Goal: Task Accomplishment & Management: Complete application form

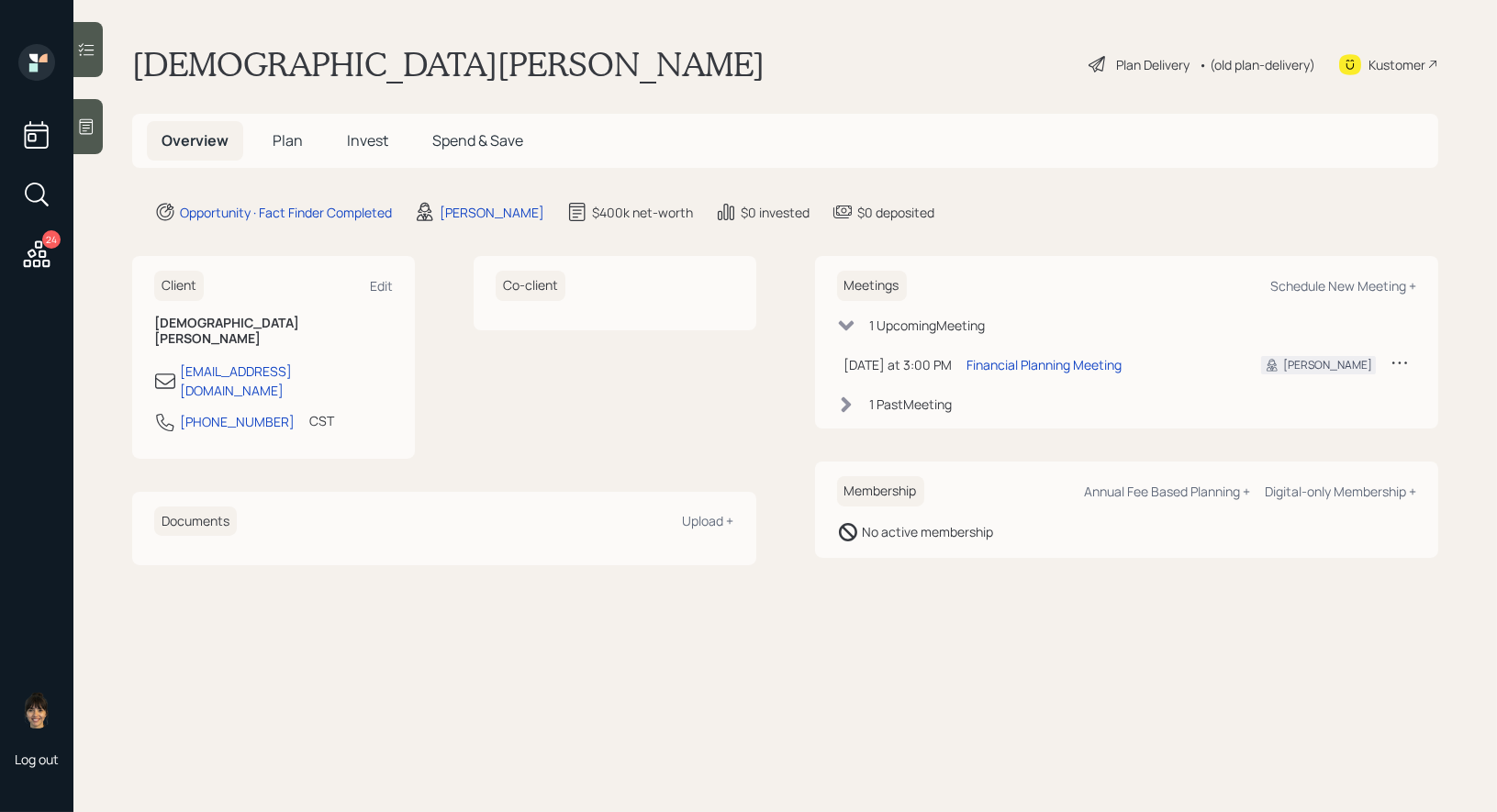
click at [92, 130] on icon at bounding box center [87, 127] width 14 height 16
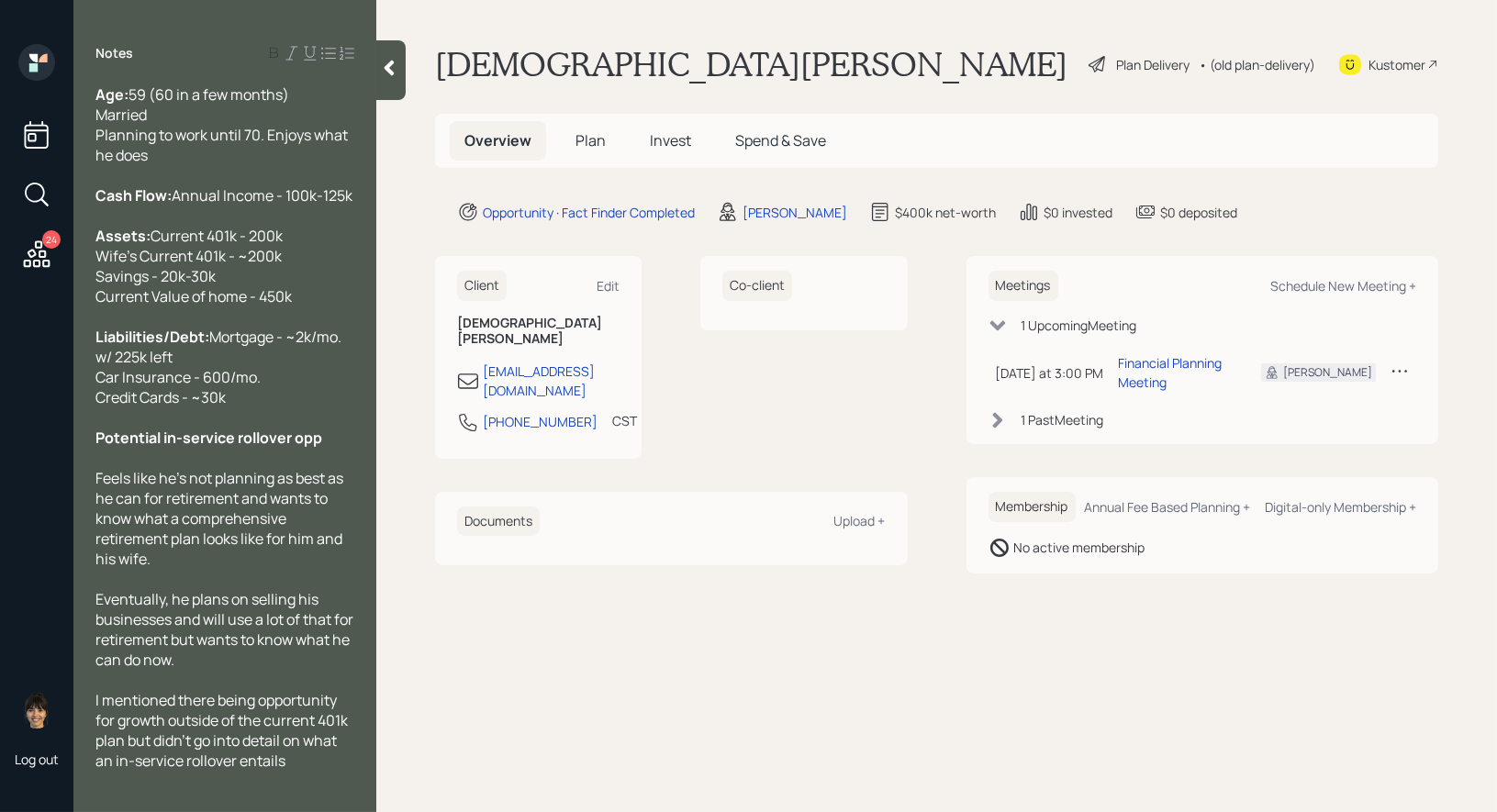
scroll to position [88, 0]
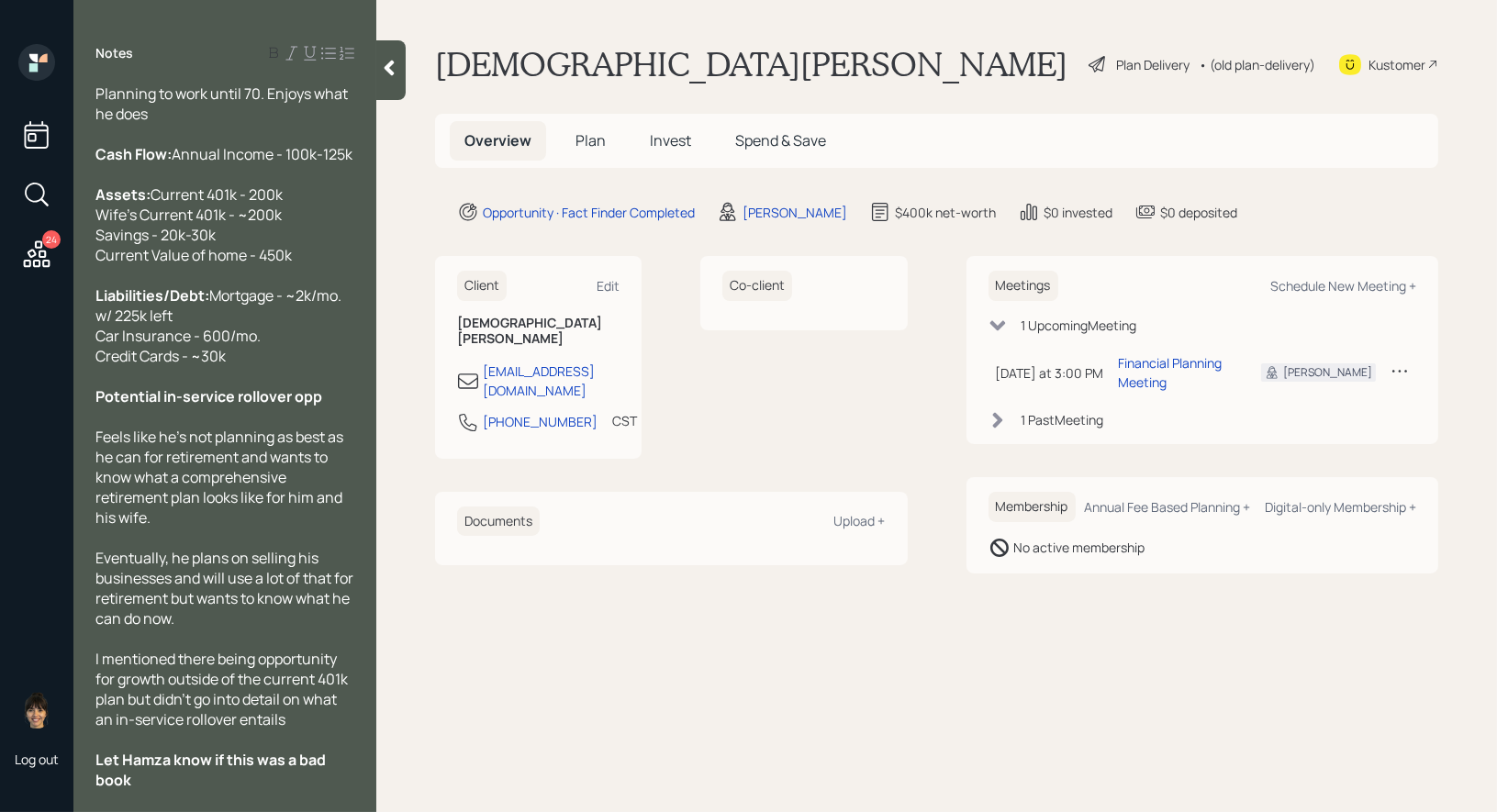
click at [593, 139] on span "Plan" at bounding box center [590, 140] width 30 height 21
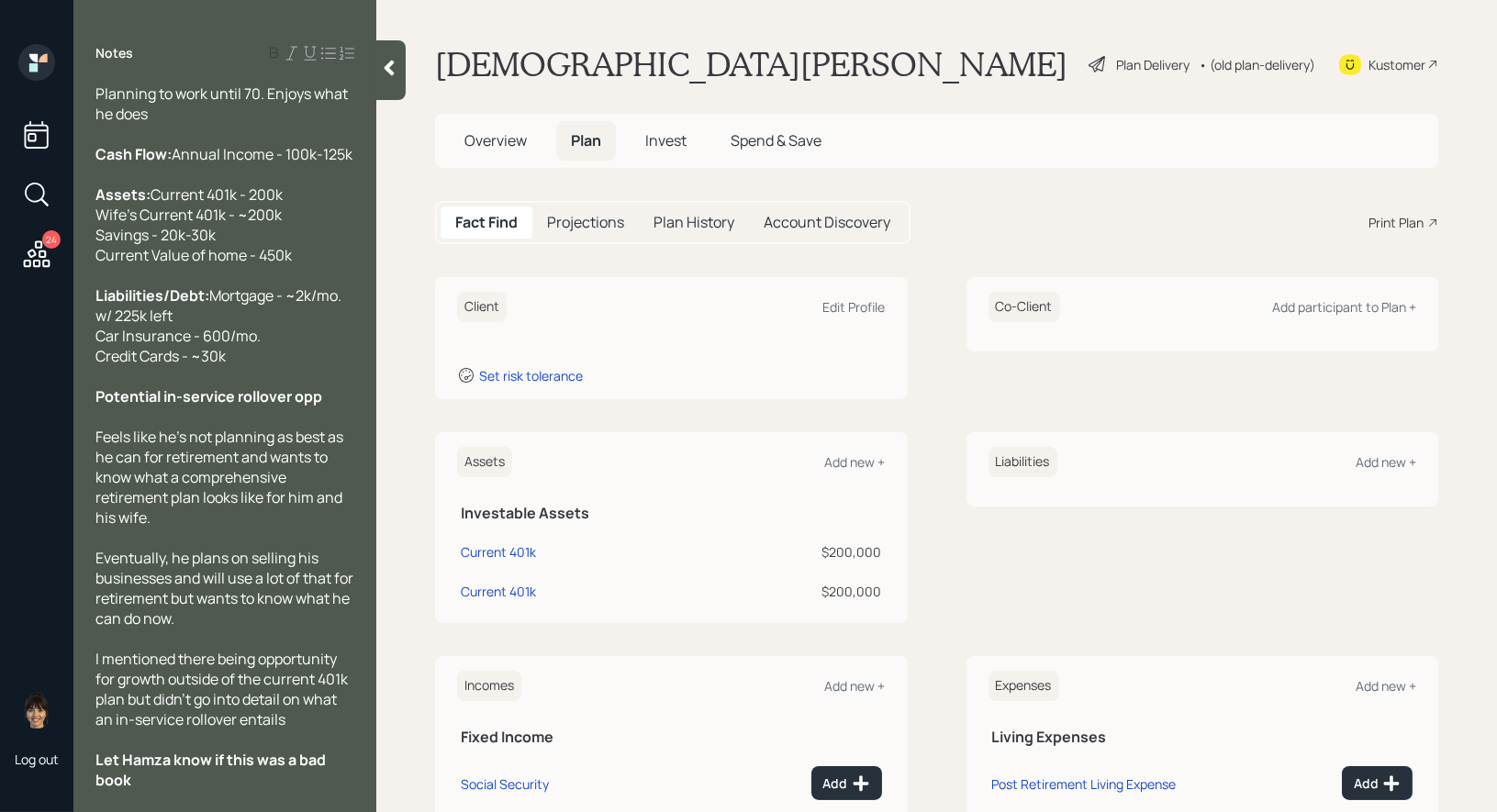
scroll to position [197, 0]
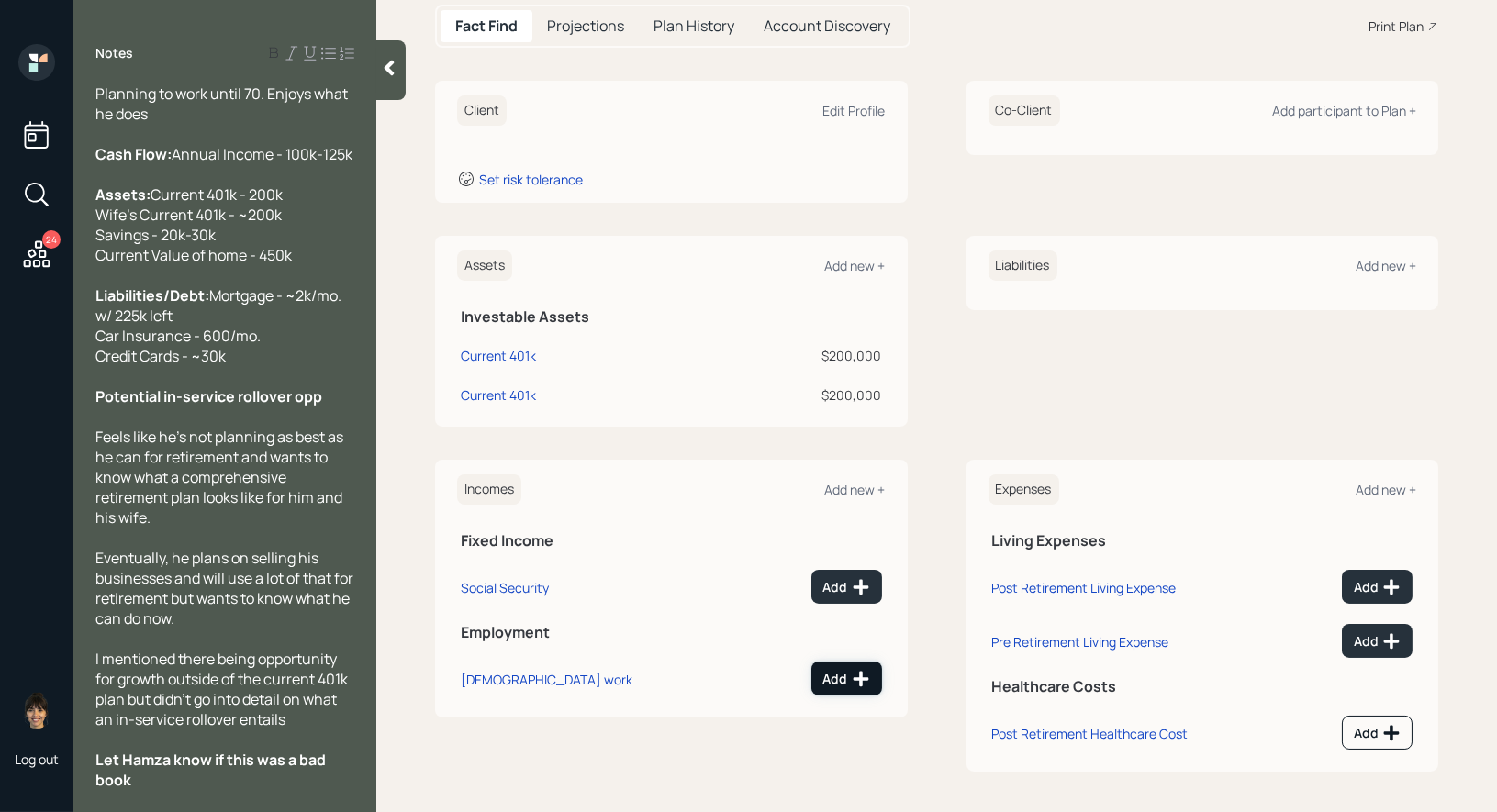
click at [857, 677] on icon at bounding box center [861, 678] width 19 height 19
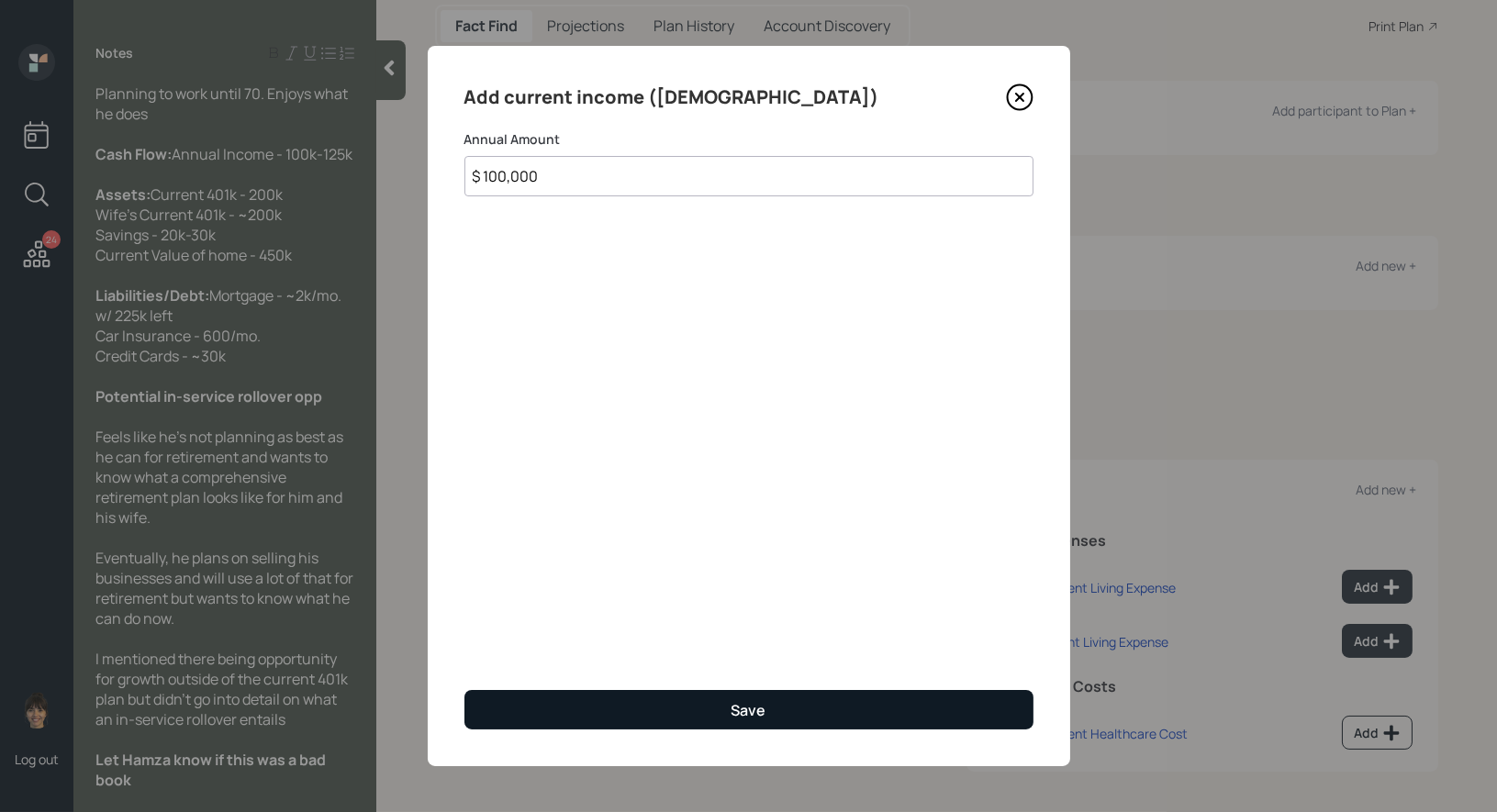
type input "$ 100,000"
click at [625, 704] on button "Save" at bounding box center [748, 710] width 569 height 39
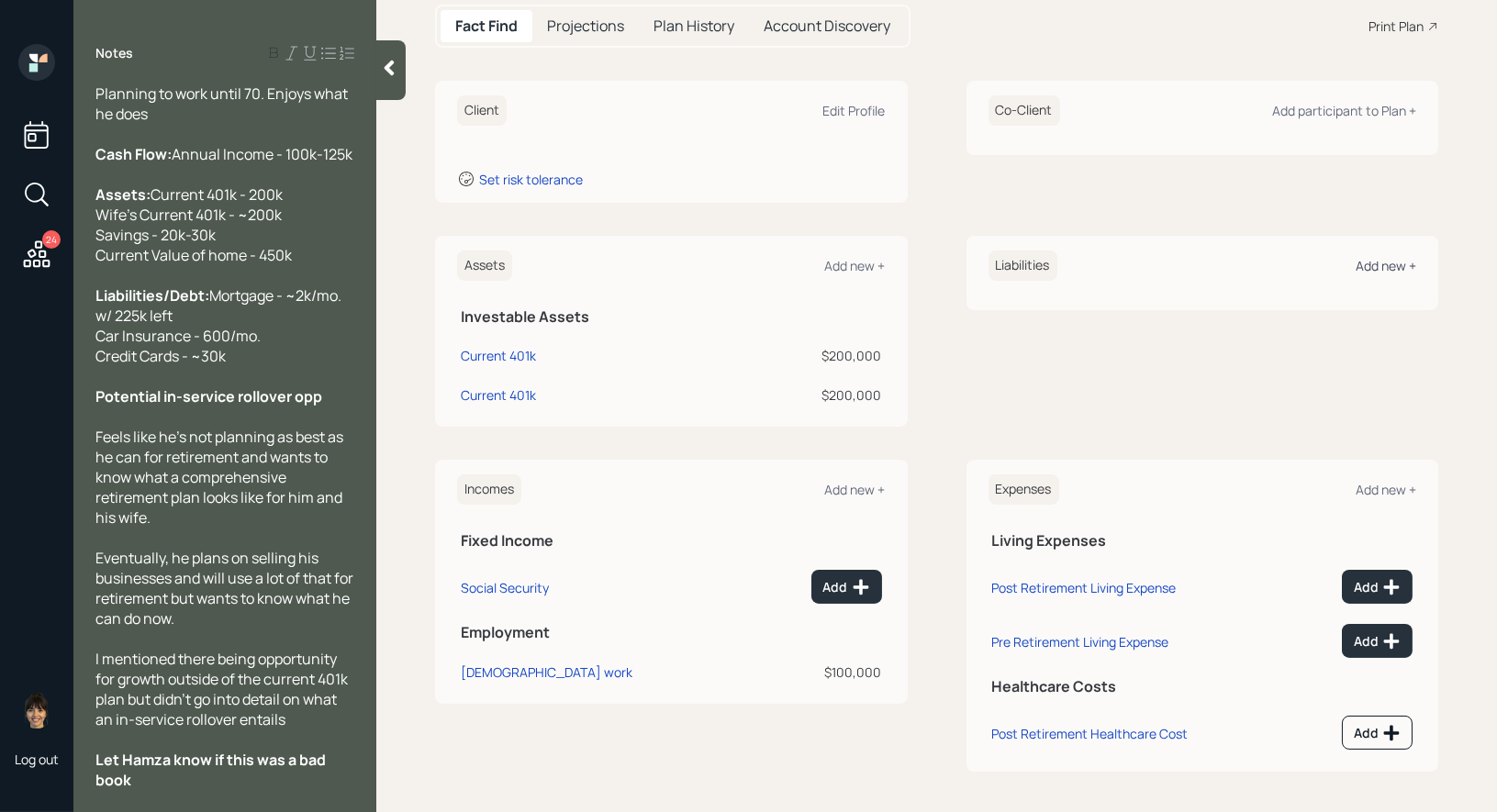
click at [1376, 259] on div "Add new +" at bounding box center [1386, 265] width 61 height 18
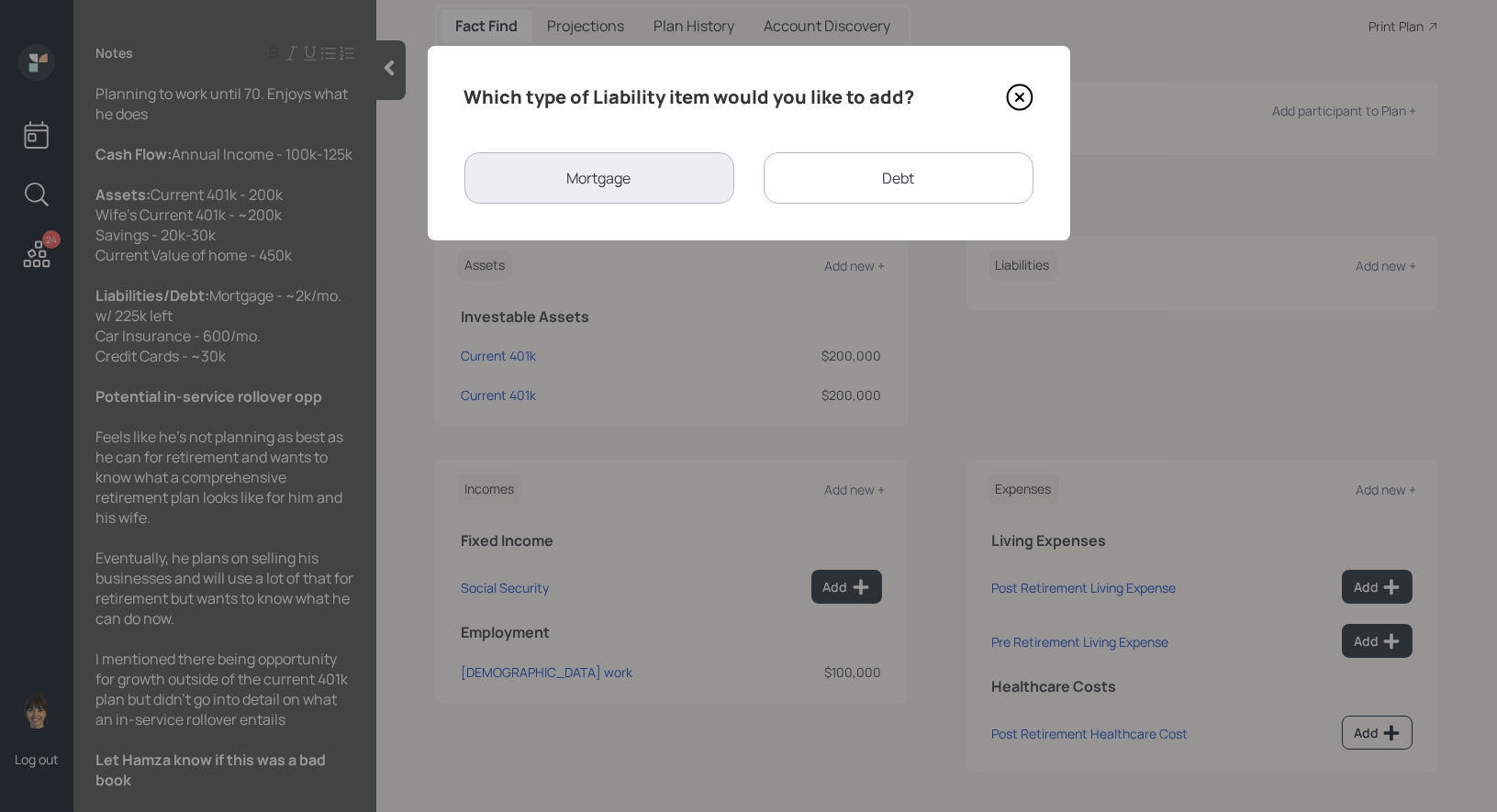
click at [923, 174] on div "Debt" at bounding box center [898, 178] width 269 height 51
select select "credit_card"
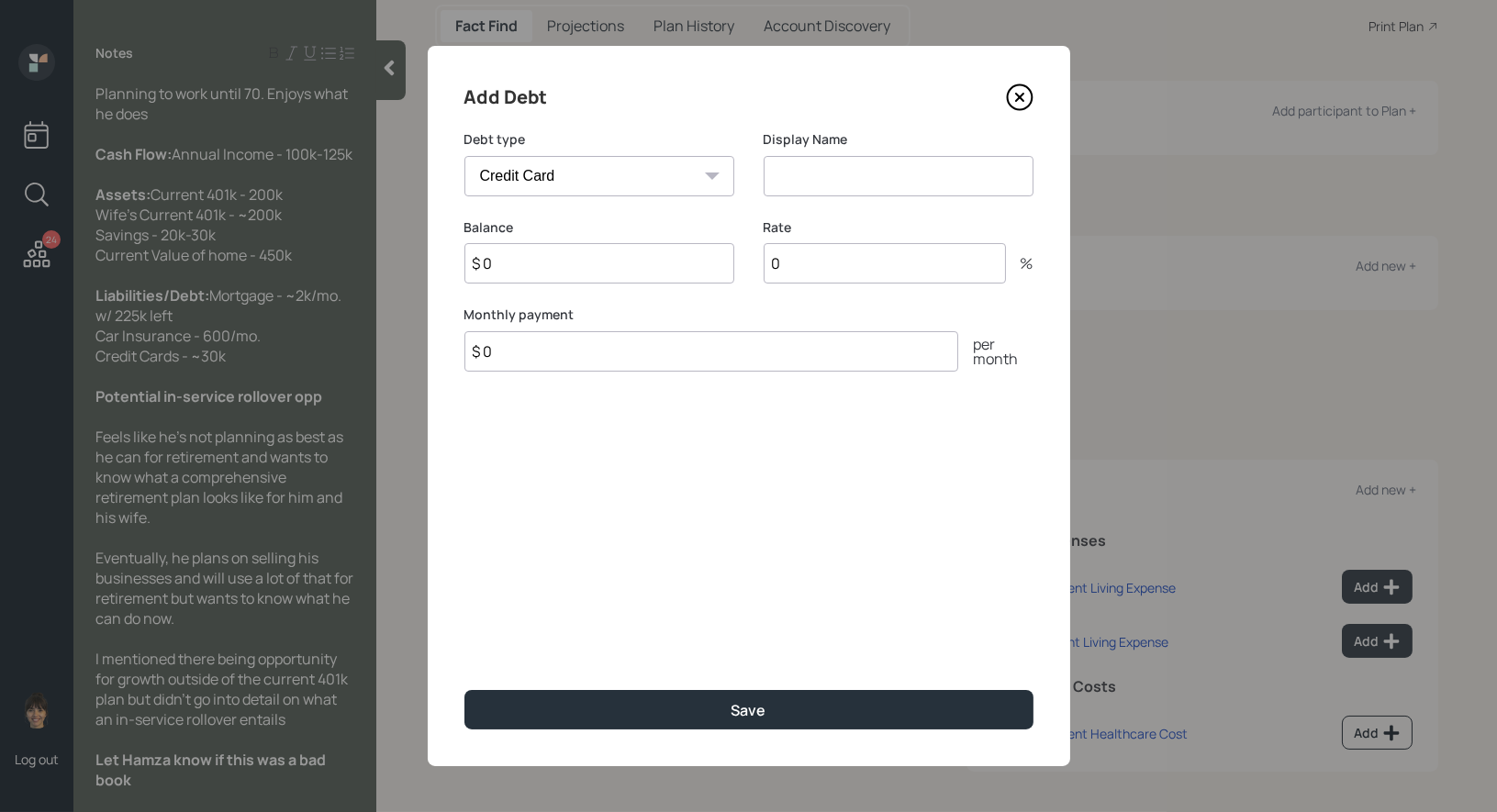
click at [803, 173] on input at bounding box center [898, 176] width 269 height 40
type input "Credit Card"
click at [527, 280] on input "$ 0" at bounding box center [599, 262] width 269 height 40
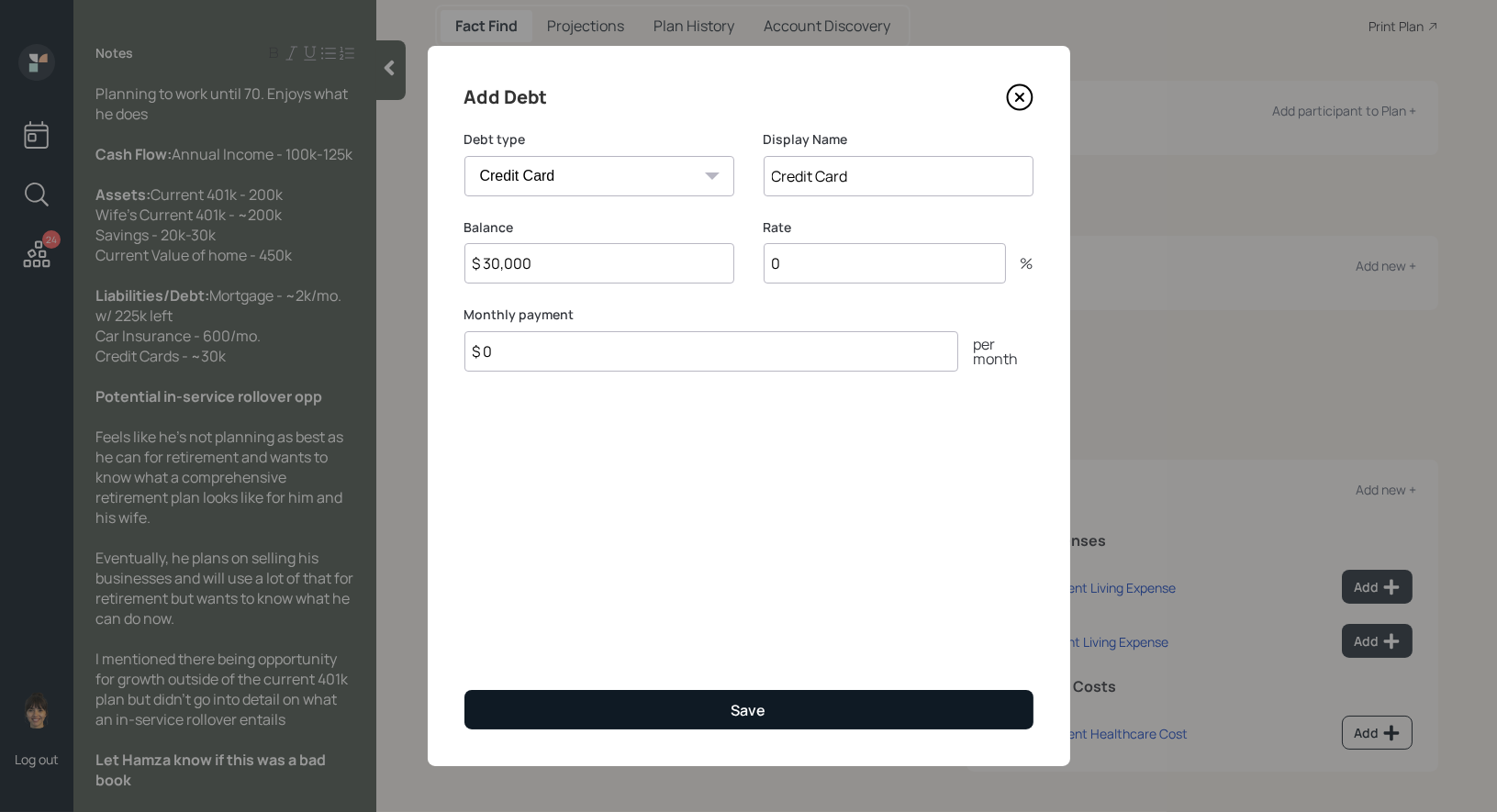
type input "$ 30,000"
click at [546, 706] on button "Save" at bounding box center [748, 710] width 569 height 39
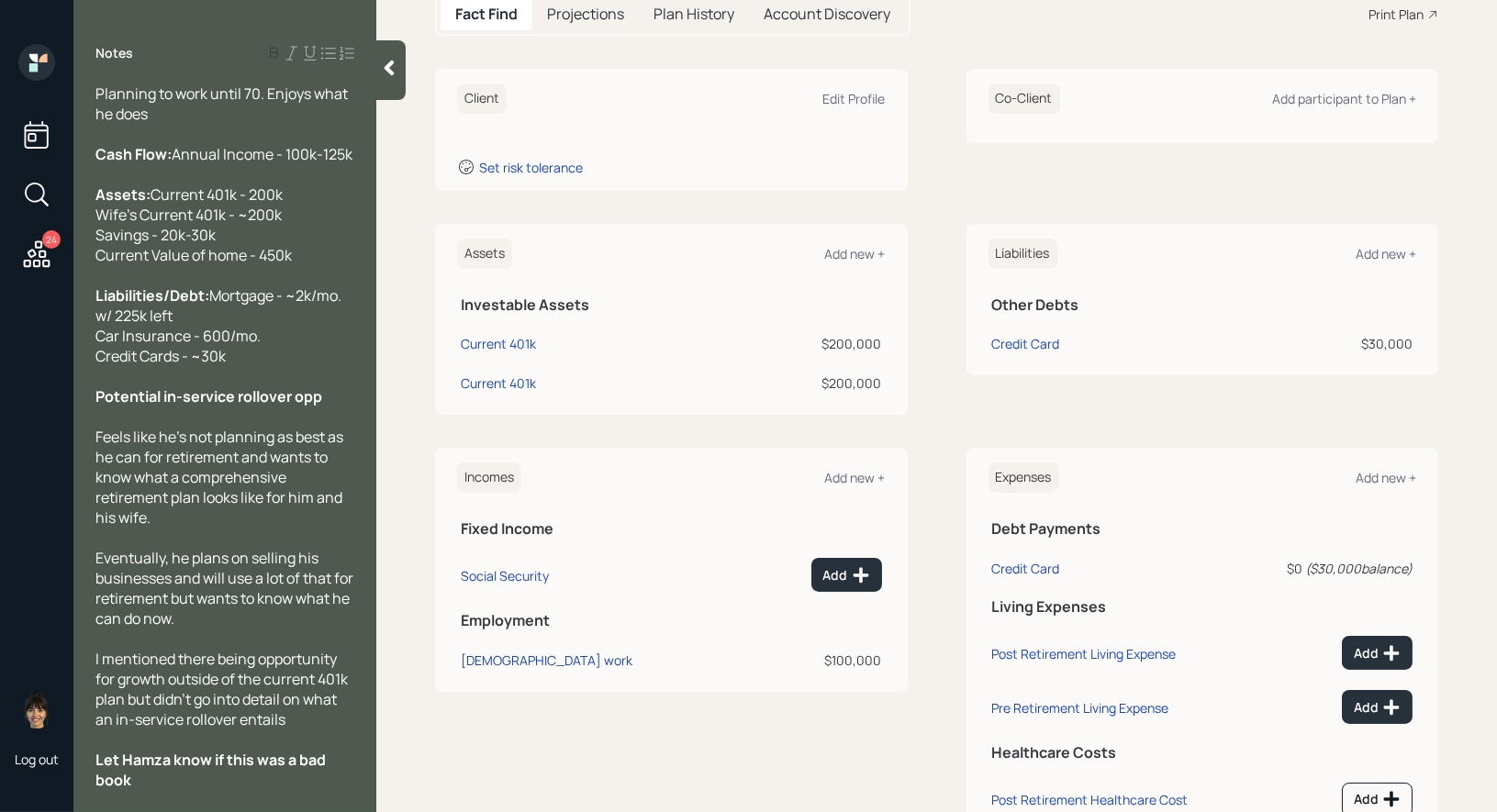
scroll to position [209, 0]
click at [852, 253] on div "Add new +" at bounding box center [856, 253] width 61 height 18
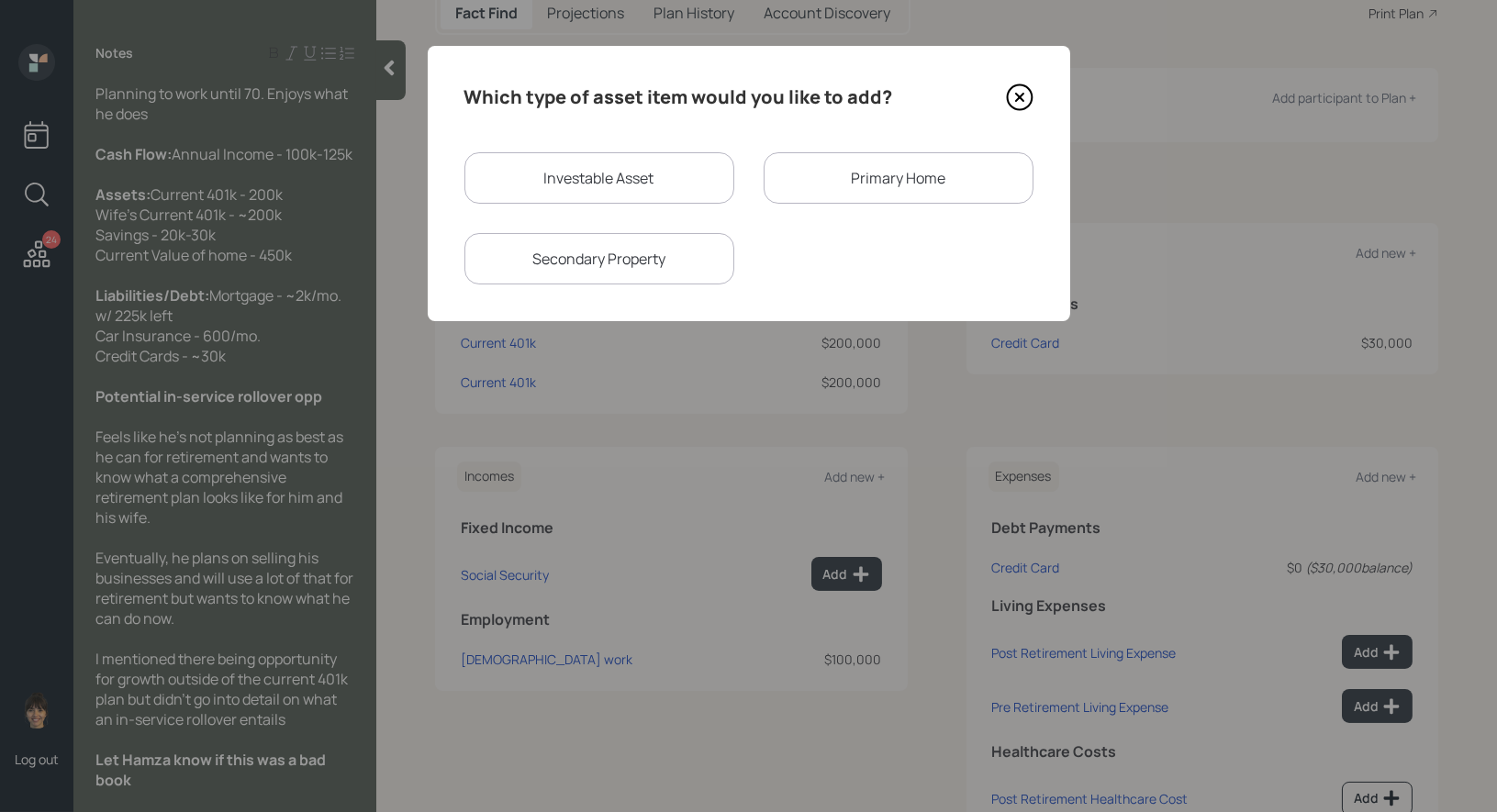
click at [851, 178] on div "Primary Home" at bounding box center [898, 178] width 269 height 51
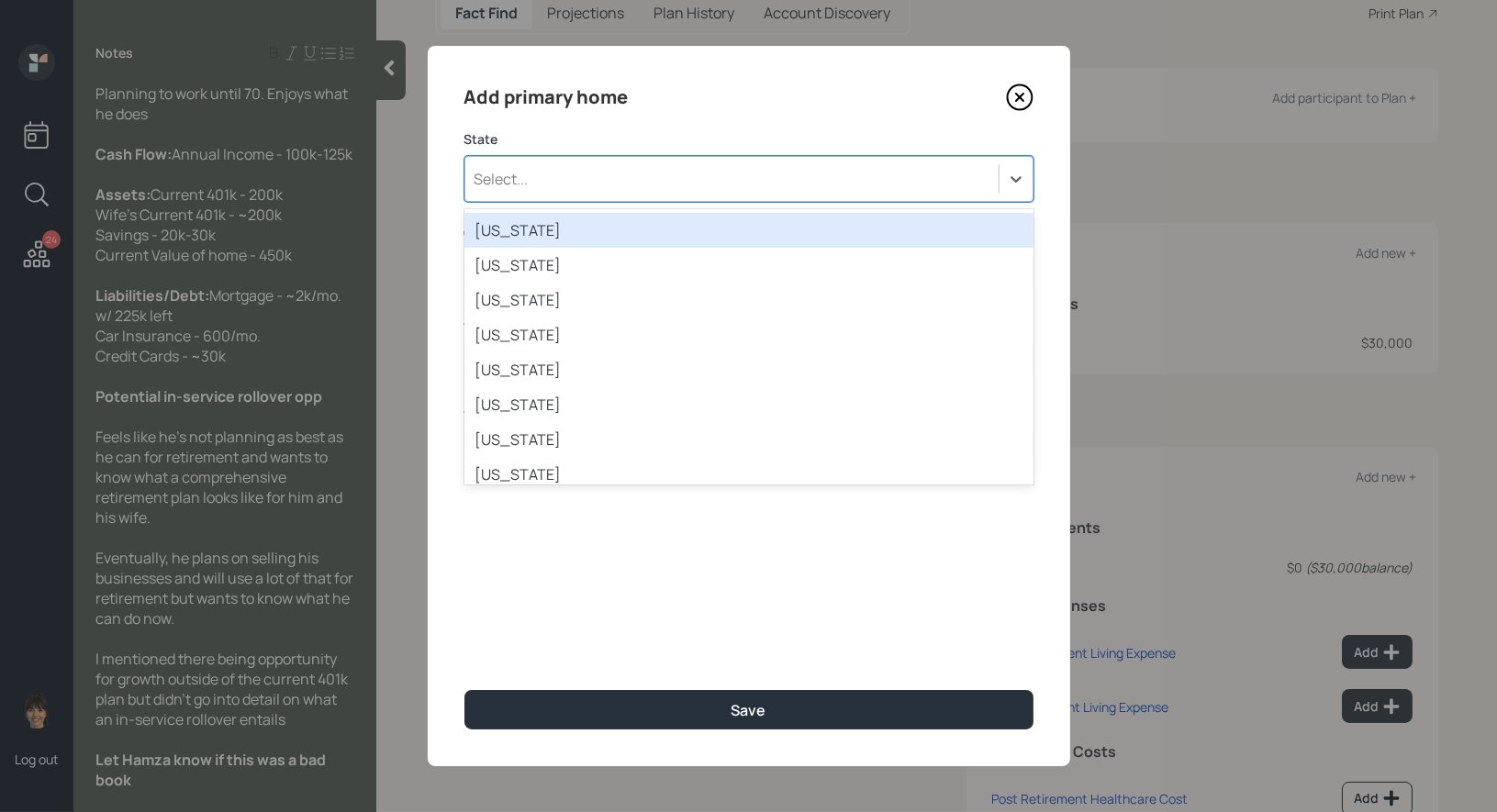
click at [561, 177] on div "Select..." at bounding box center [732, 179] width 533 height 31
type input "tn"
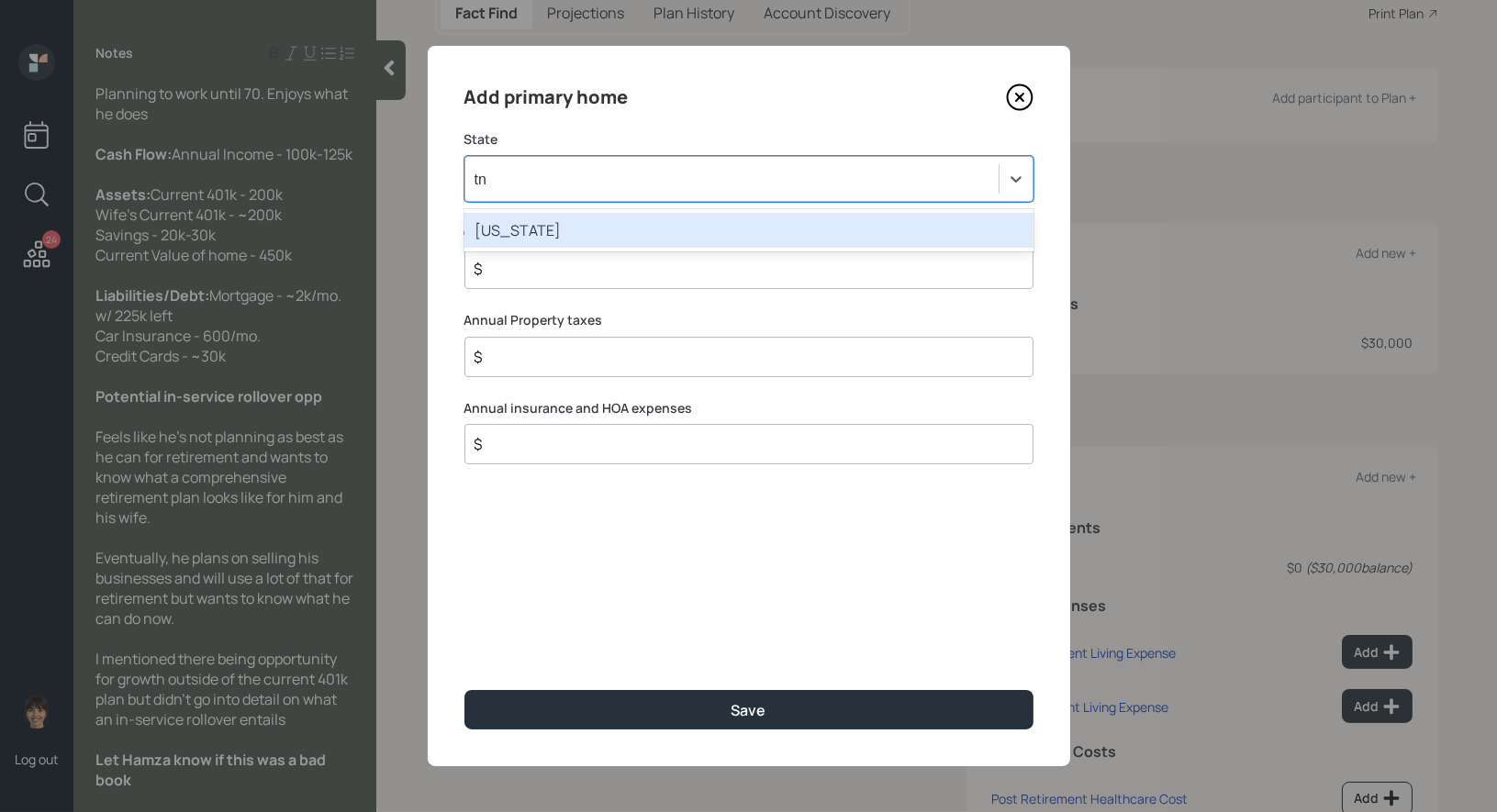
click at [578, 226] on div "[US_STATE]" at bounding box center [748, 229] width 569 height 34
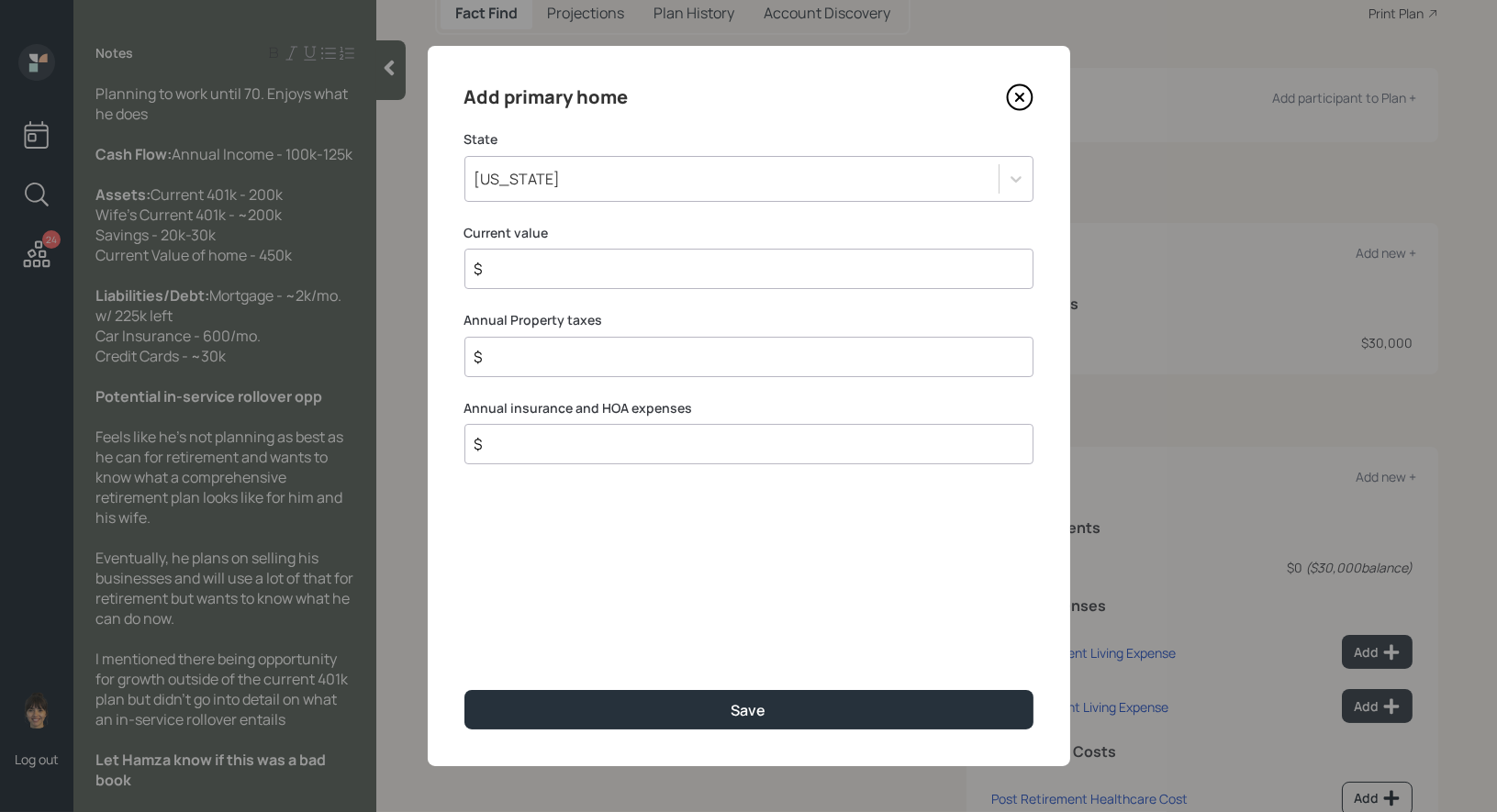
click at [555, 265] on input "$" at bounding box center [741, 268] width 538 height 22
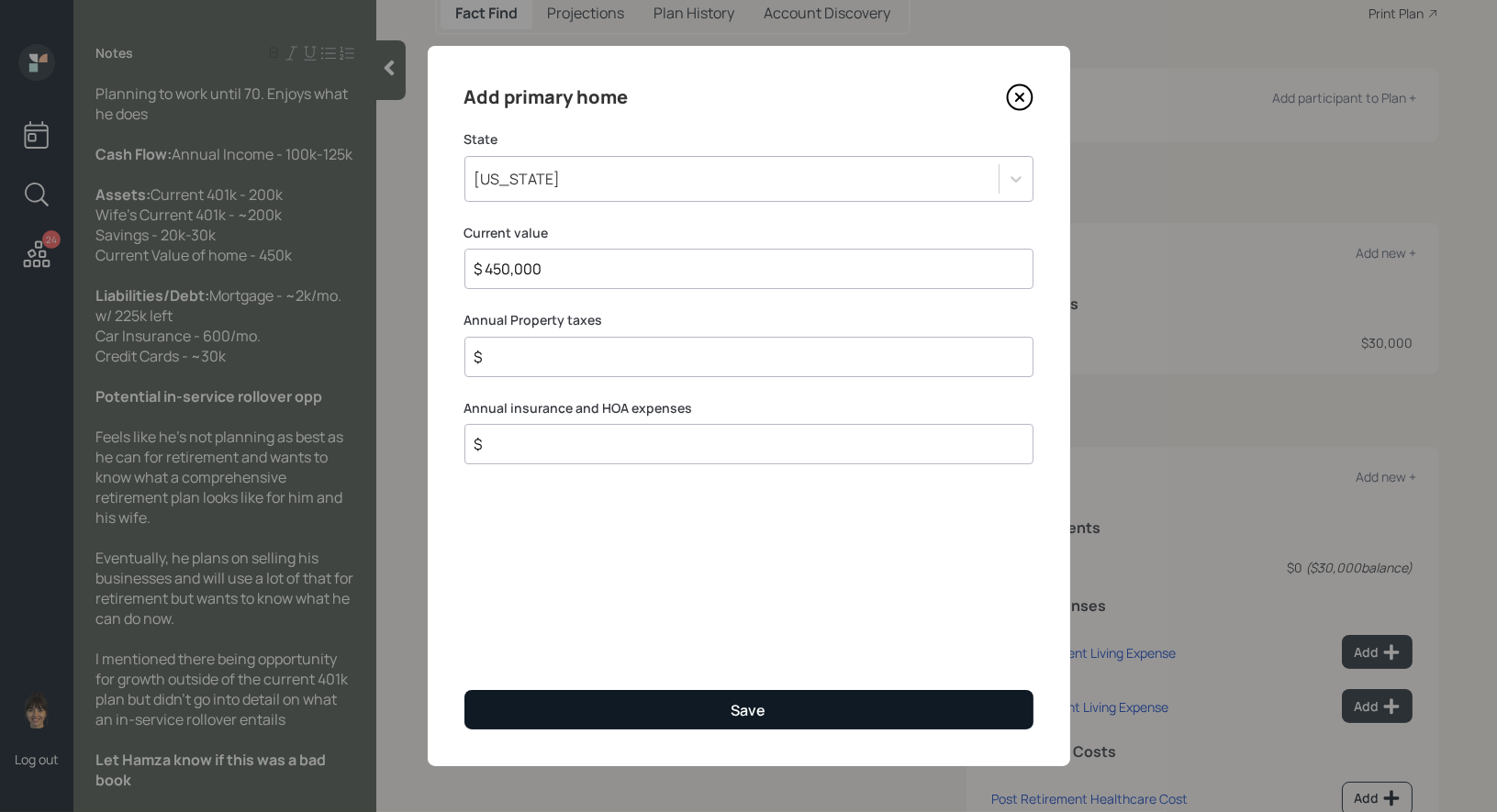
type input "$ 450,000"
click at [548, 706] on button "Save" at bounding box center [748, 710] width 569 height 39
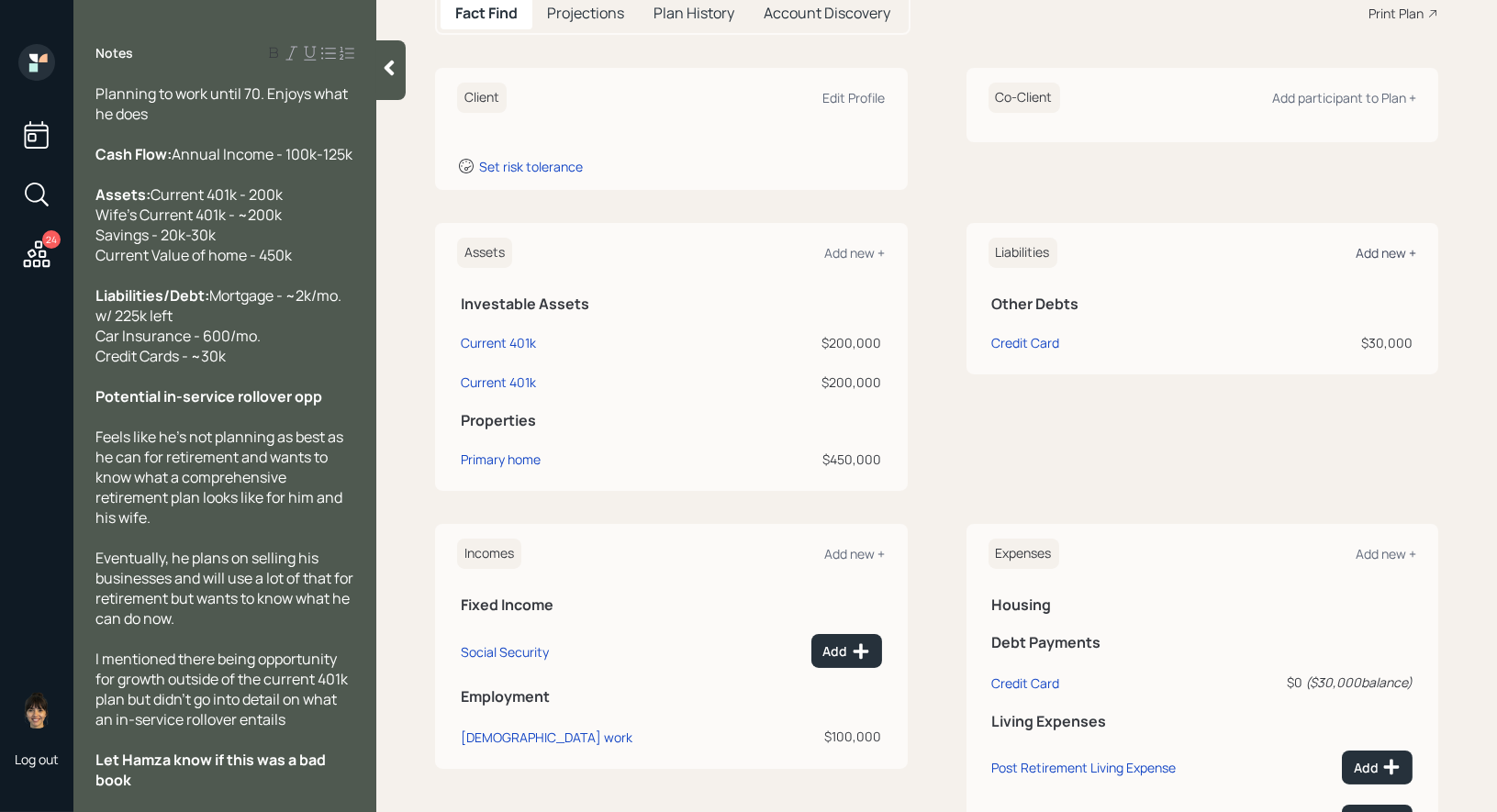
click at [1401, 244] on div "Add new +" at bounding box center [1386, 253] width 61 height 18
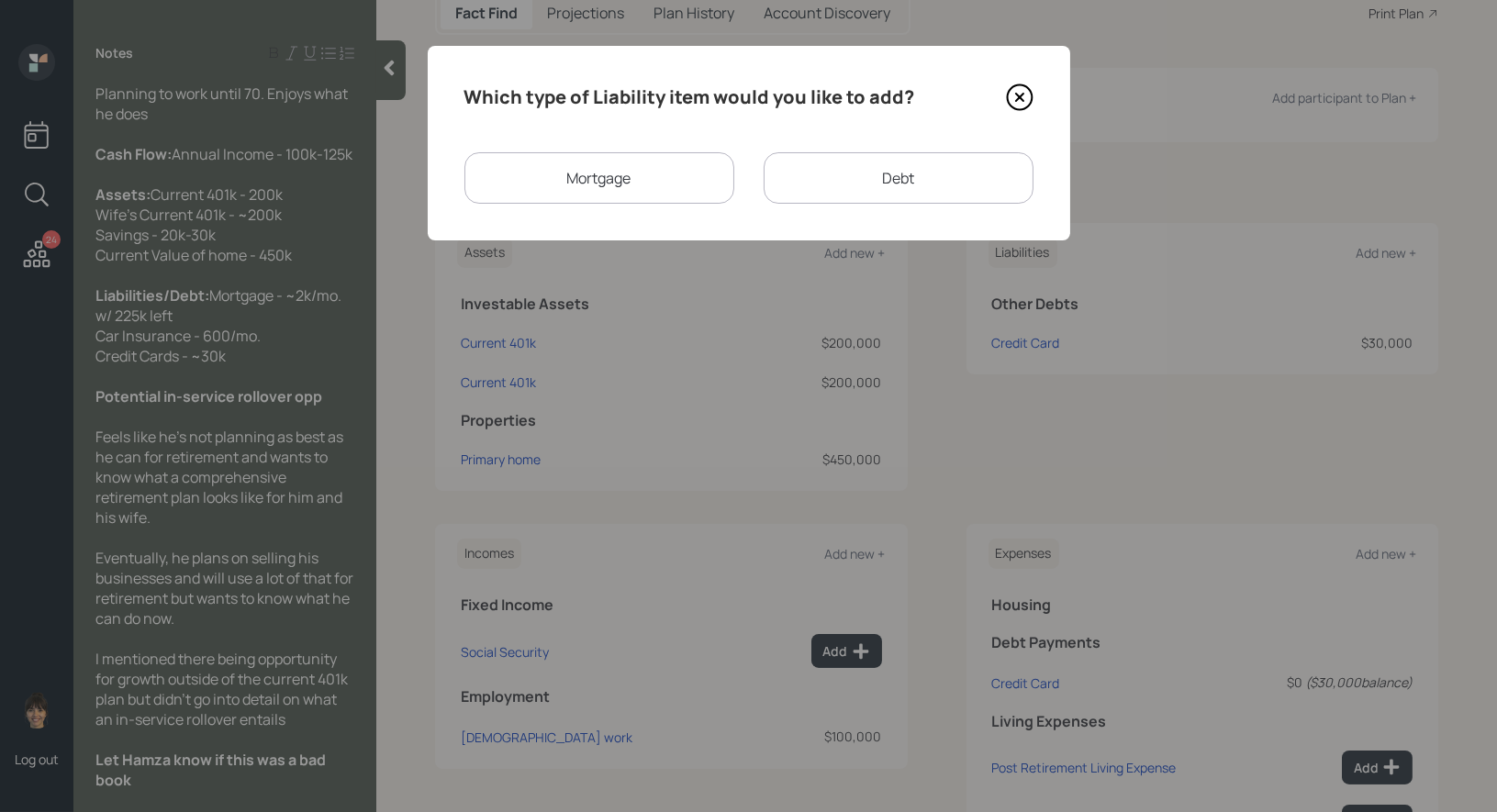
click at [639, 178] on div "Mortgage" at bounding box center [599, 178] width 269 height 51
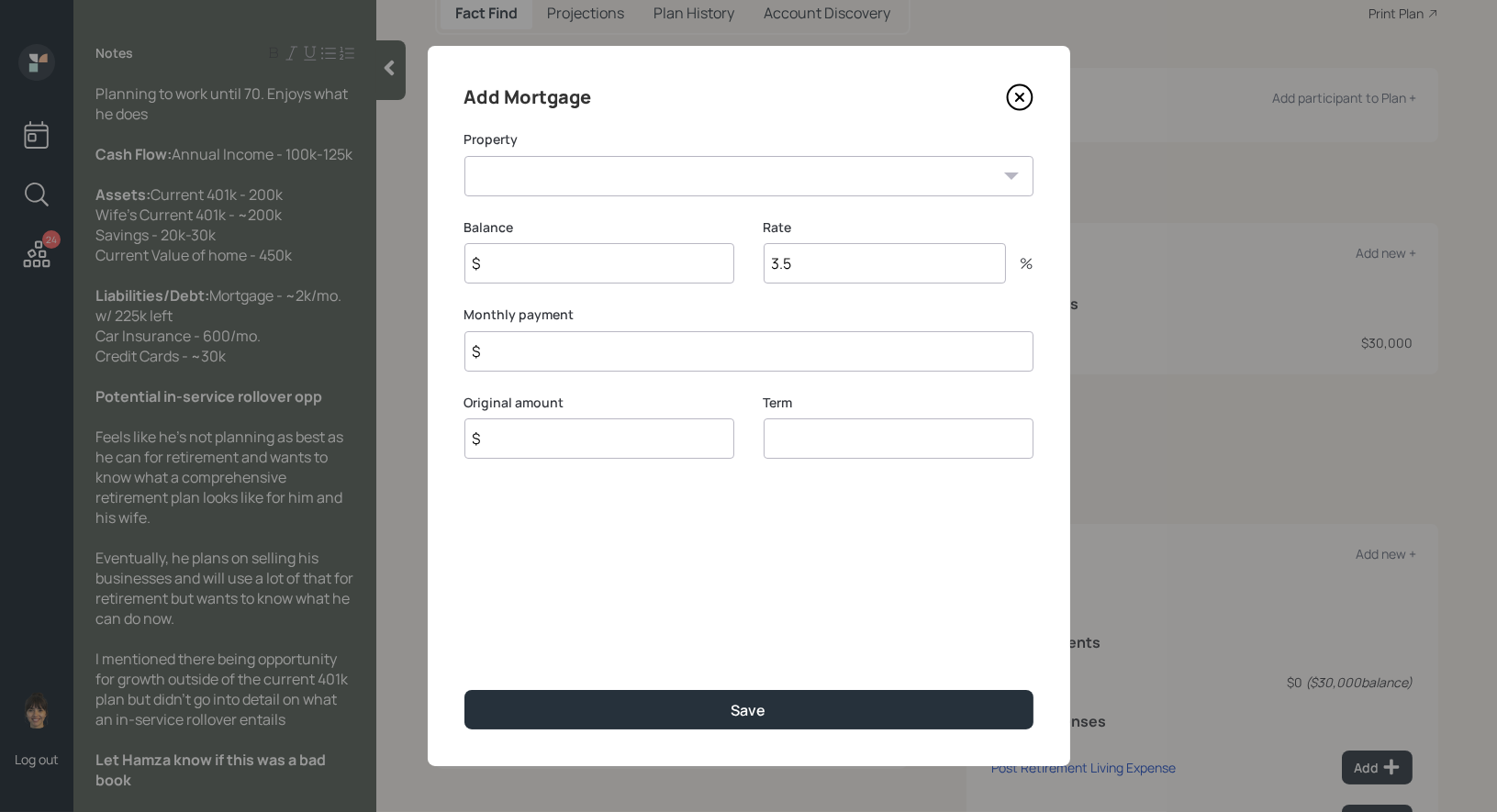
click at [594, 181] on select "TN Primary home" at bounding box center [748, 176] width 569 height 40
select select "371fa3e6-0bb6-41e4-b71f-1a2d1328fe44"
click at [574, 278] on input "$" at bounding box center [599, 262] width 269 height 40
type input "$ 225,000"
click at [552, 356] on input "$" at bounding box center [748, 351] width 569 height 40
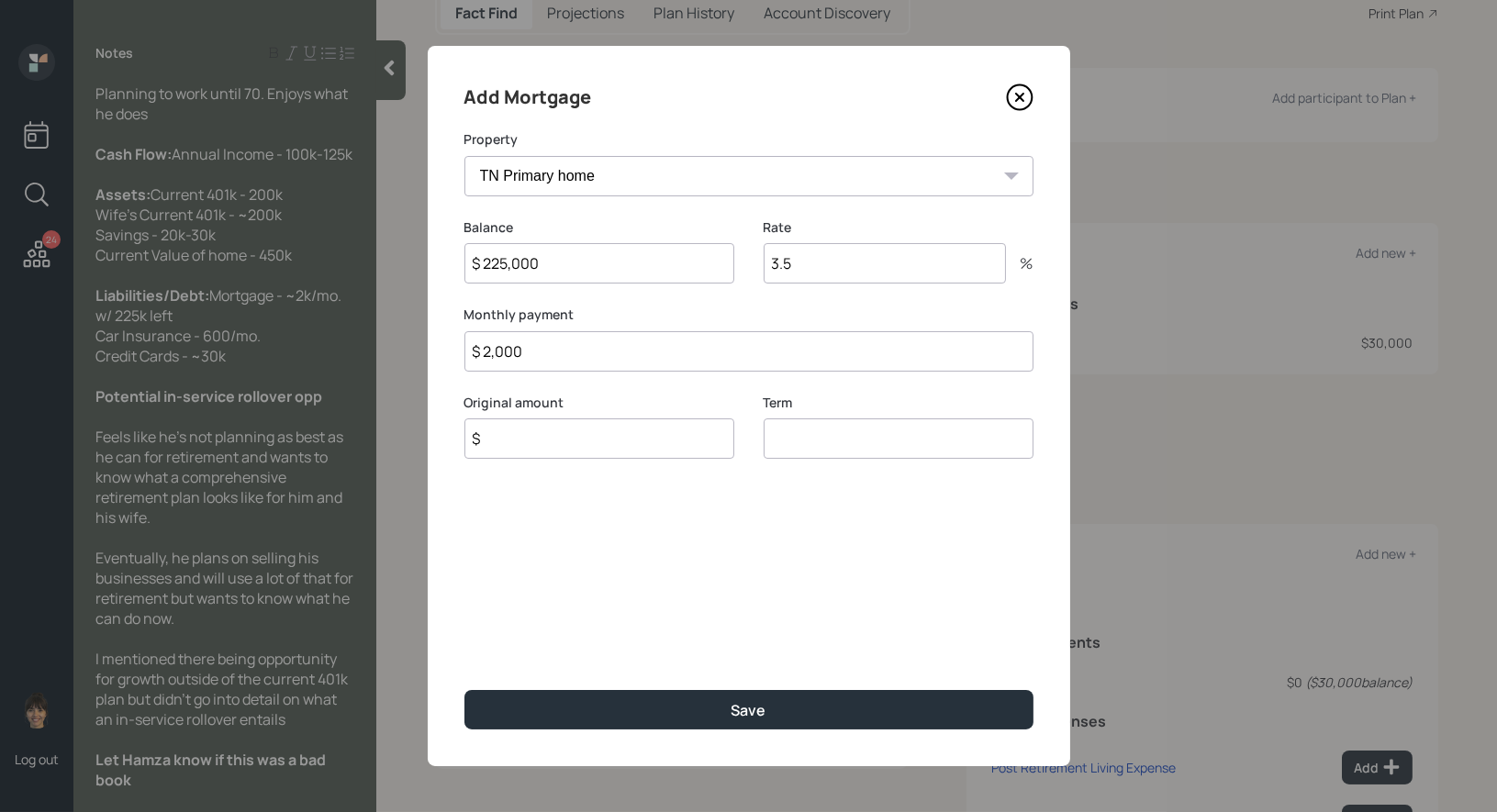
type input "$ 2,000"
click at [521, 450] on input "$" at bounding box center [599, 437] width 269 height 40
type input "$ 230,000"
click at [876, 439] on input "number" at bounding box center [898, 437] width 269 height 40
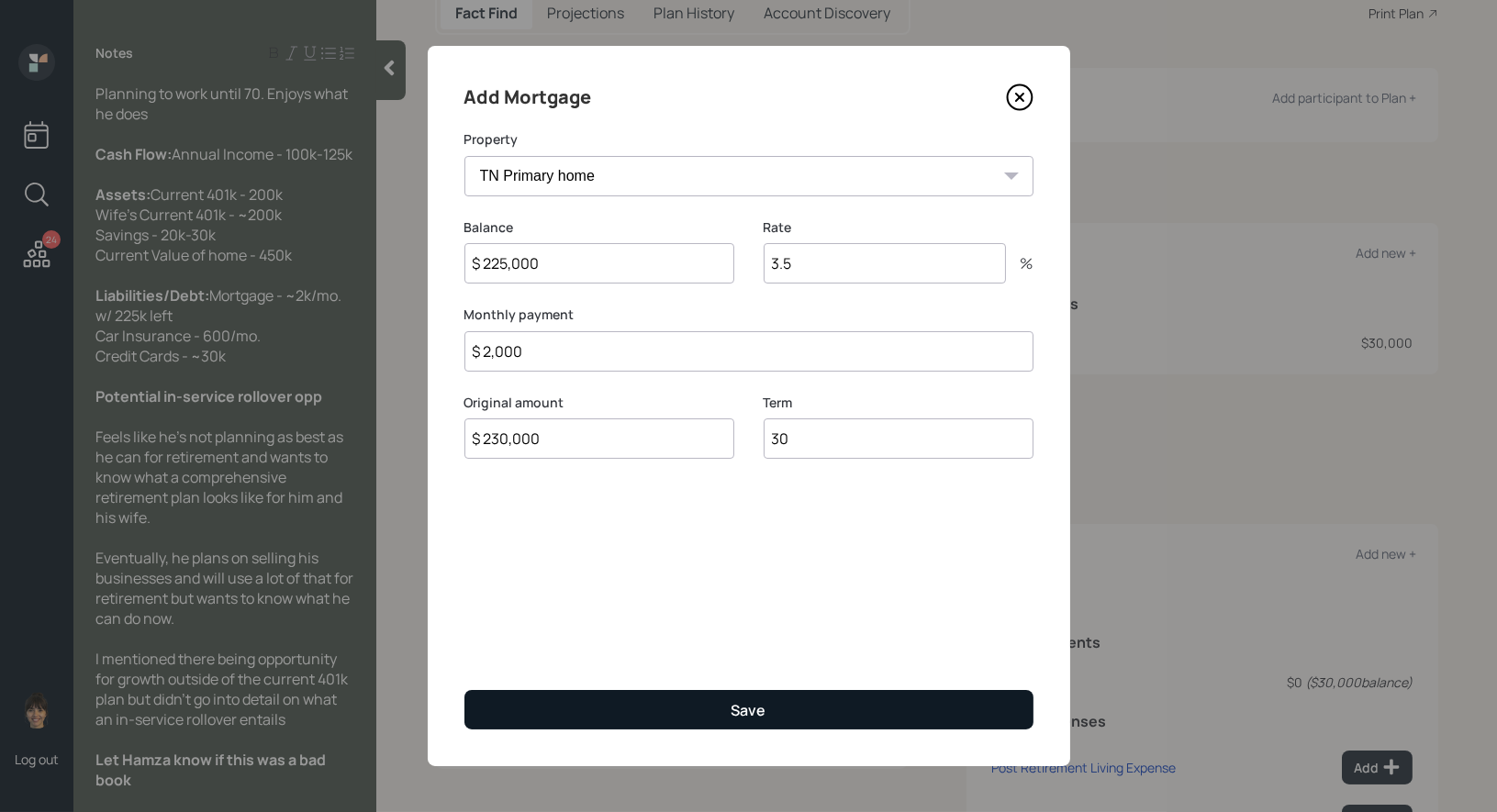
type input "30"
click at [661, 717] on button "Save" at bounding box center [748, 710] width 569 height 39
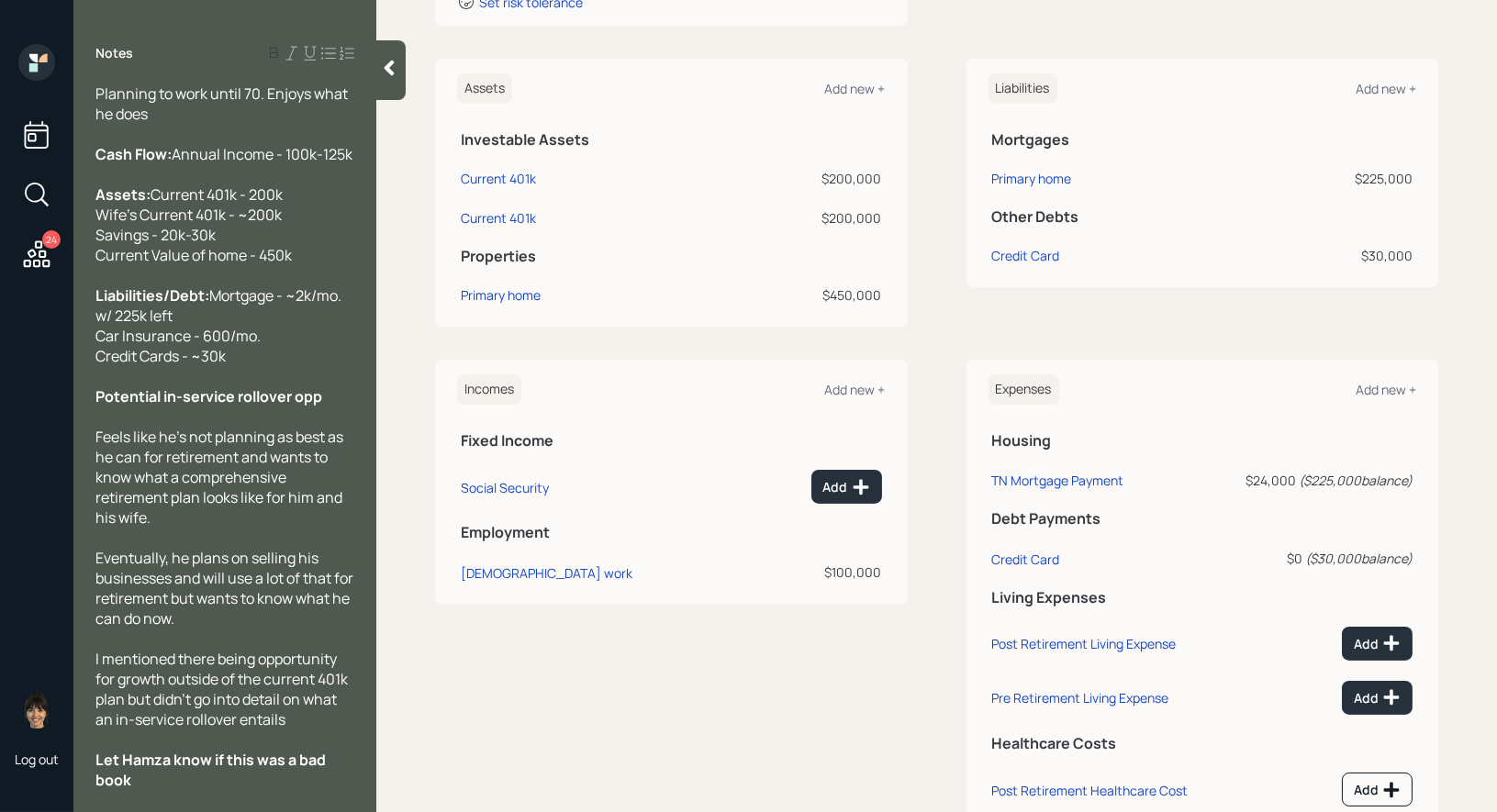
scroll to position [376, 0]
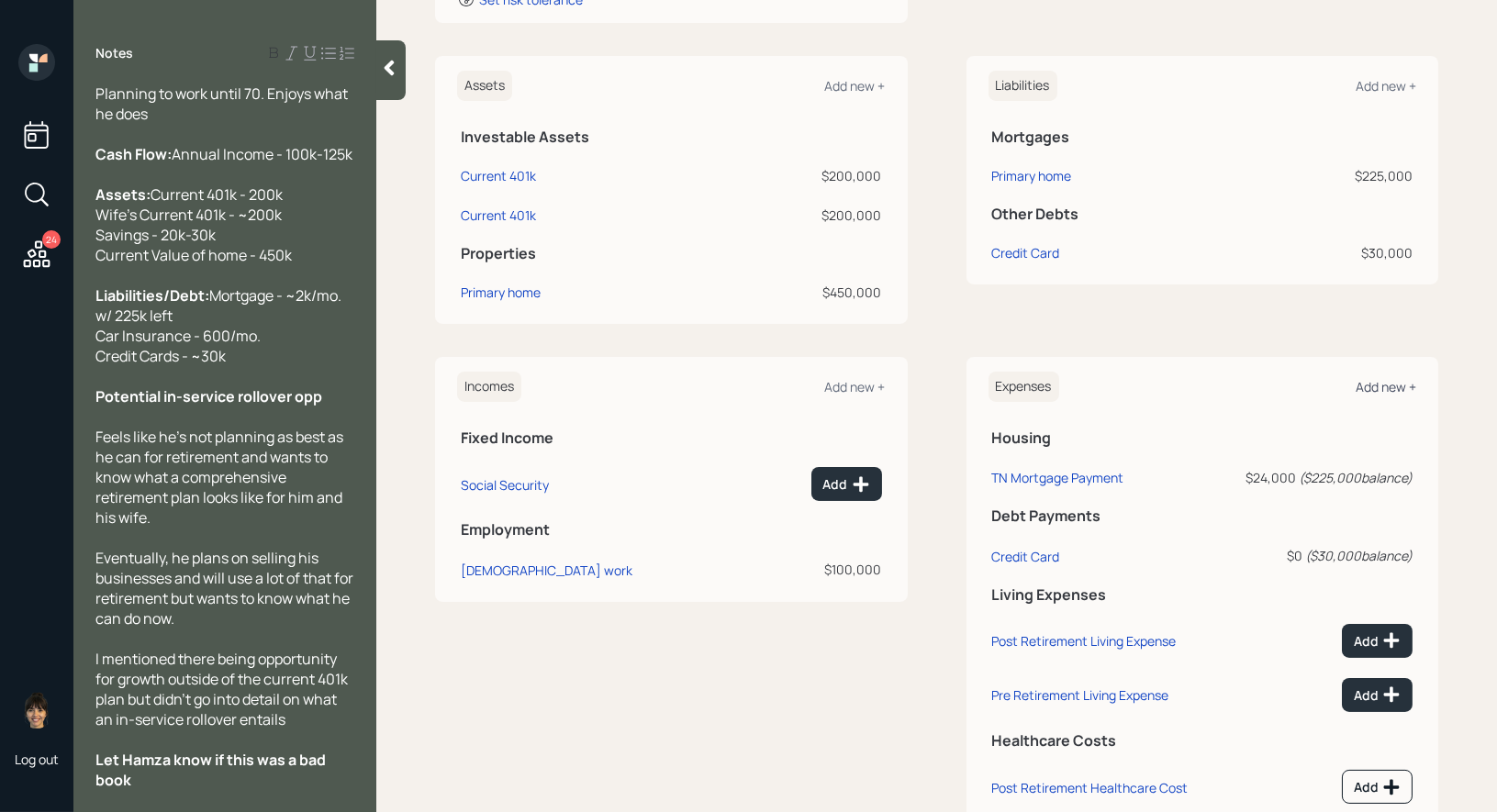
click at [1381, 387] on div "Add new +" at bounding box center [1386, 386] width 61 height 18
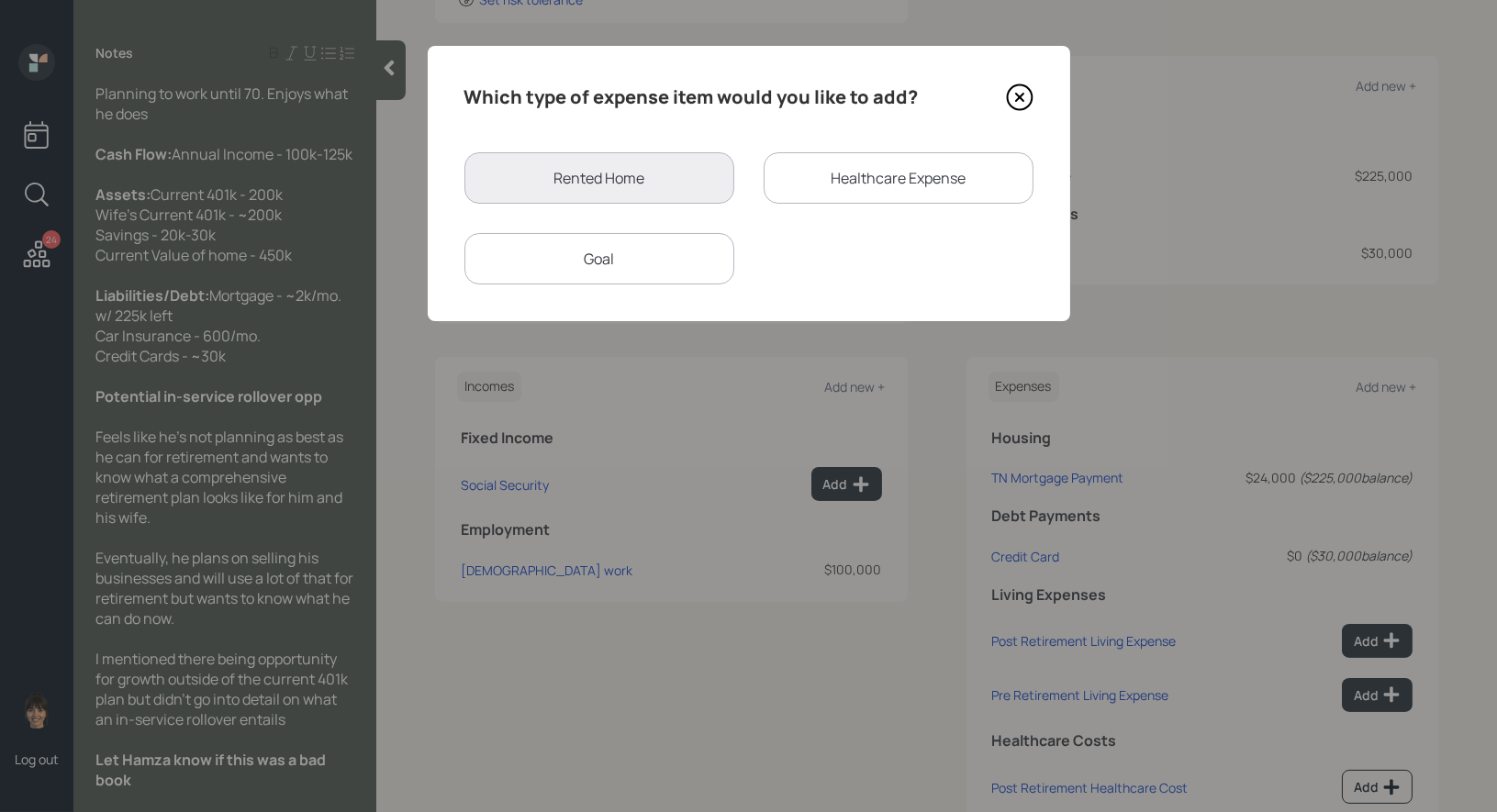
click at [583, 261] on div "Goal" at bounding box center [599, 259] width 269 height 51
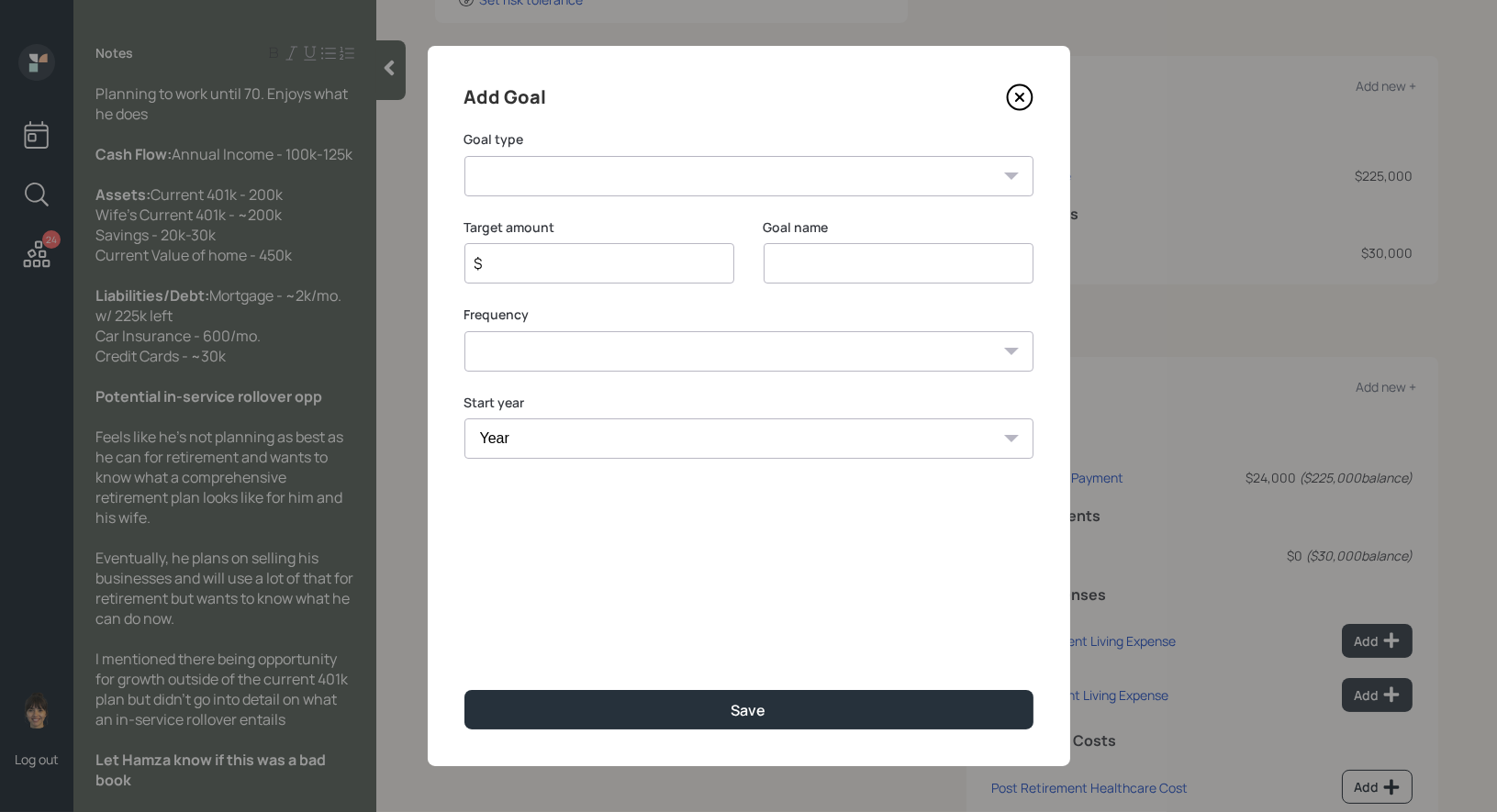
click at [907, 185] on select "Create an emergency fund Donate to charity Purchase a home Make a purchase Supp…" at bounding box center [748, 176] width 569 height 40
select select "other"
click at [848, 273] on input "Other" at bounding box center [898, 262] width 269 height 40
type input "Car Insurance"
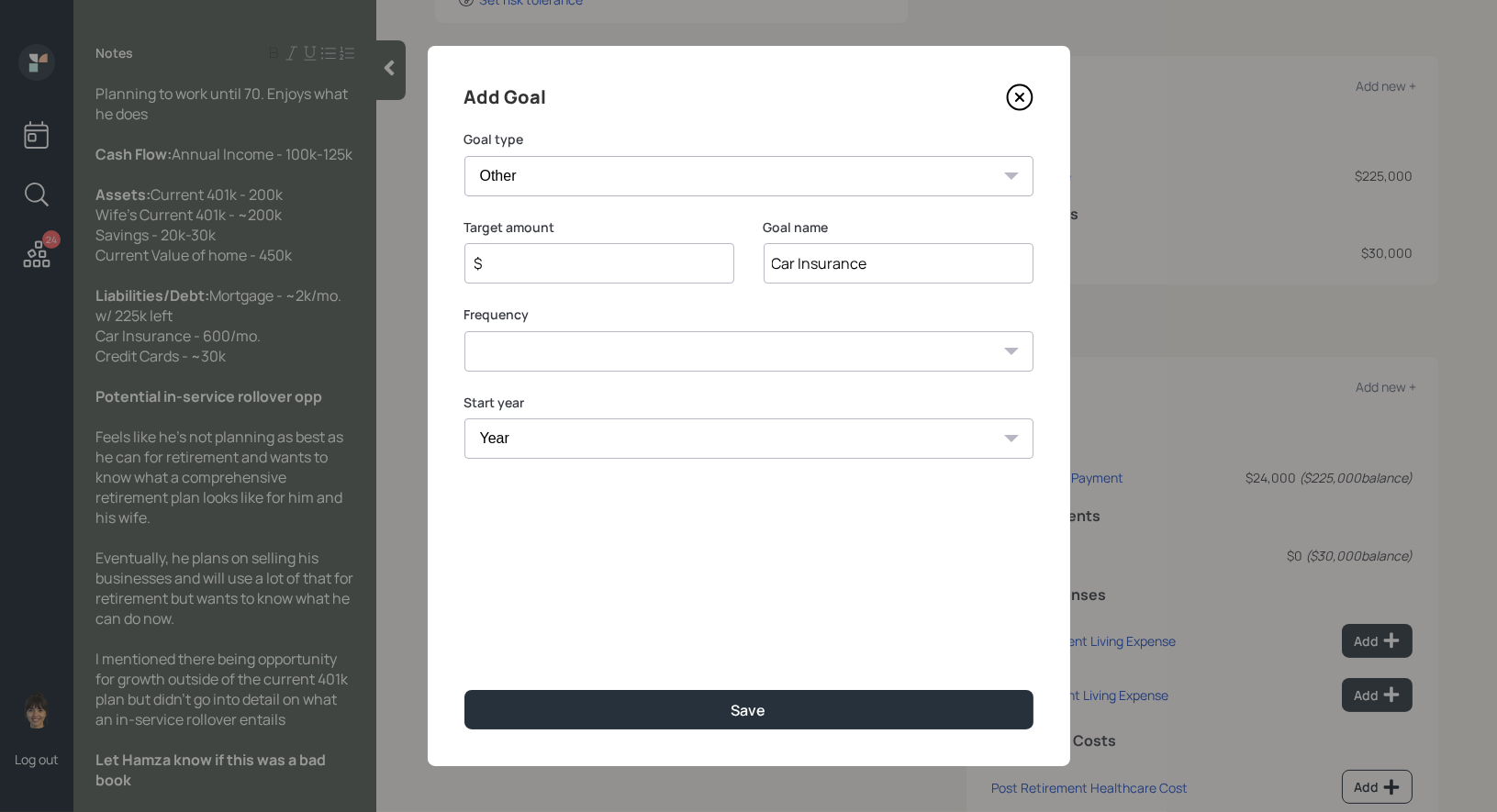
click at [587, 259] on input "$" at bounding box center [591, 263] width 239 height 22
type input "$ 7,200"
click at [551, 358] on select "One time Every 1 year Every 2 years Every 3 years Every 4 years Every 5 years E…" at bounding box center [748, 351] width 569 height 40
select select "1"
click at [538, 452] on select "Year [DATE] 2026 2027 2028 2029 2030 2031 2032 2033 2034 2035 2036 2037 2038 20…" at bounding box center [599, 437] width 269 height 40
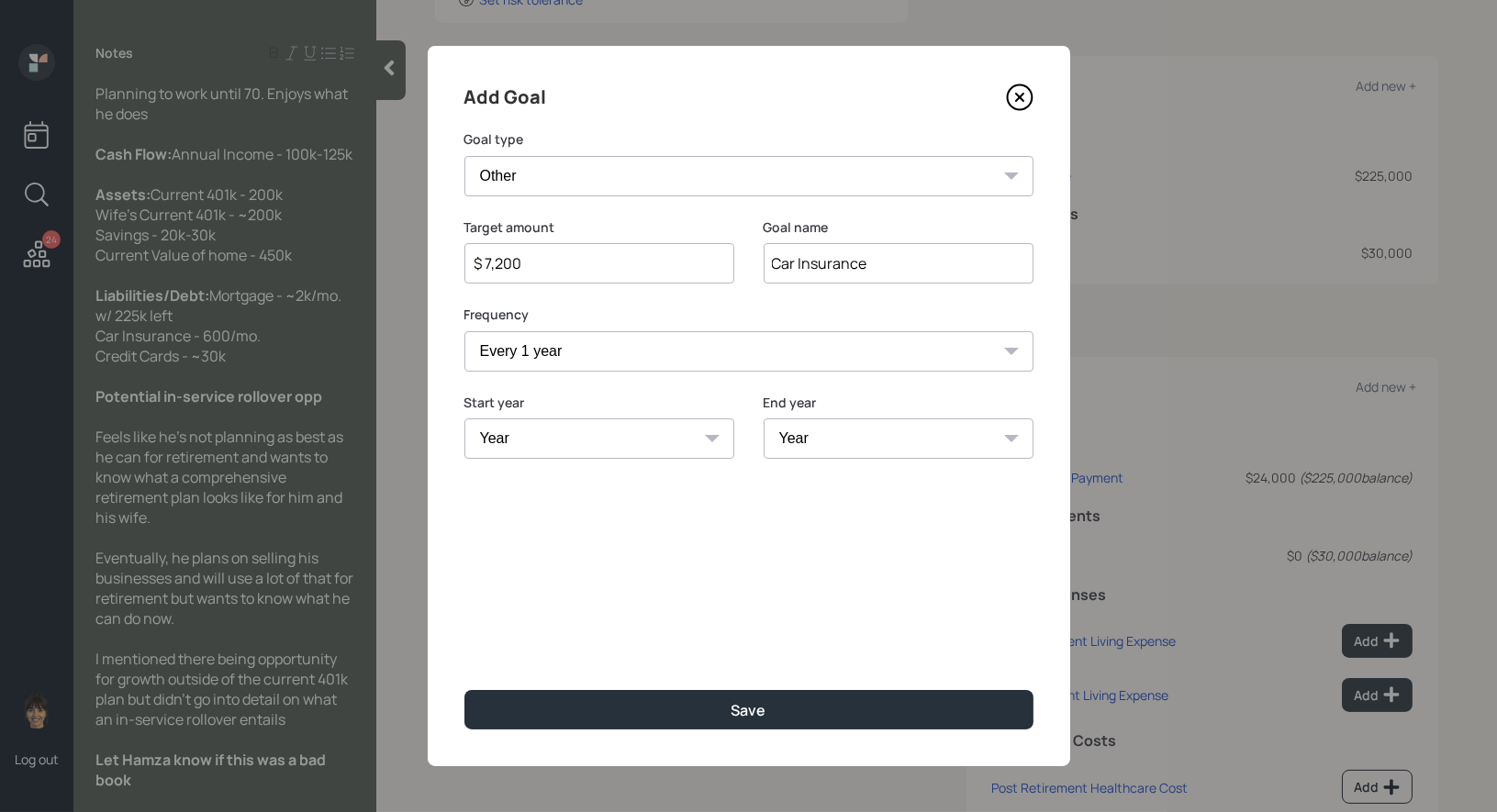
select select "2025"
click at [902, 438] on select "Year [DATE] 2026 2027 2028 2029 2030 2031 2032 2033 2034 2035 2036 2037 2038 20…" at bounding box center [898, 437] width 269 height 40
select select "2049"
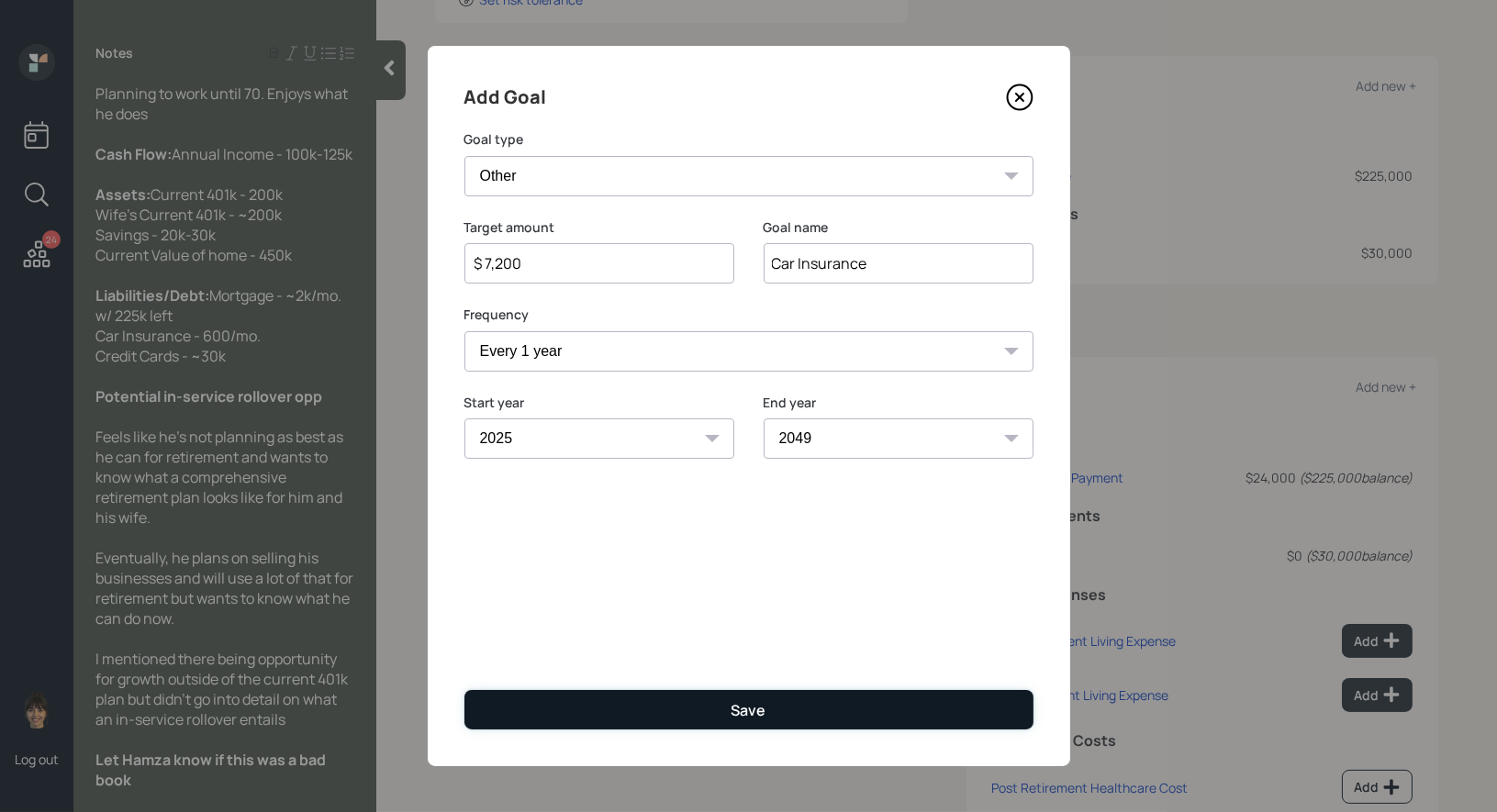
click at [683, 705] on button "Save" at bounding box center [748, 710] width 569 height 39
type input "$"
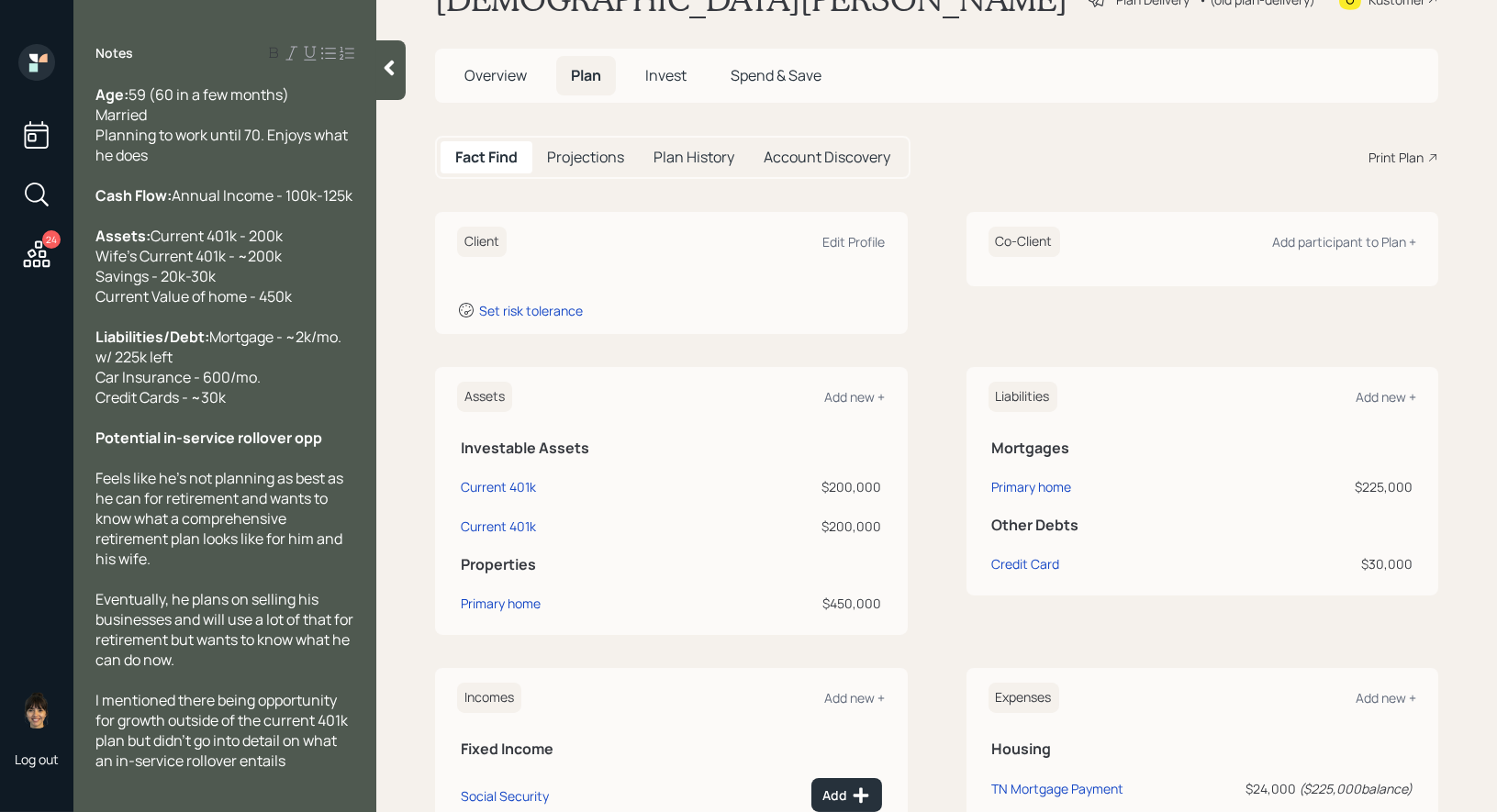
scroll to position [62, 0]
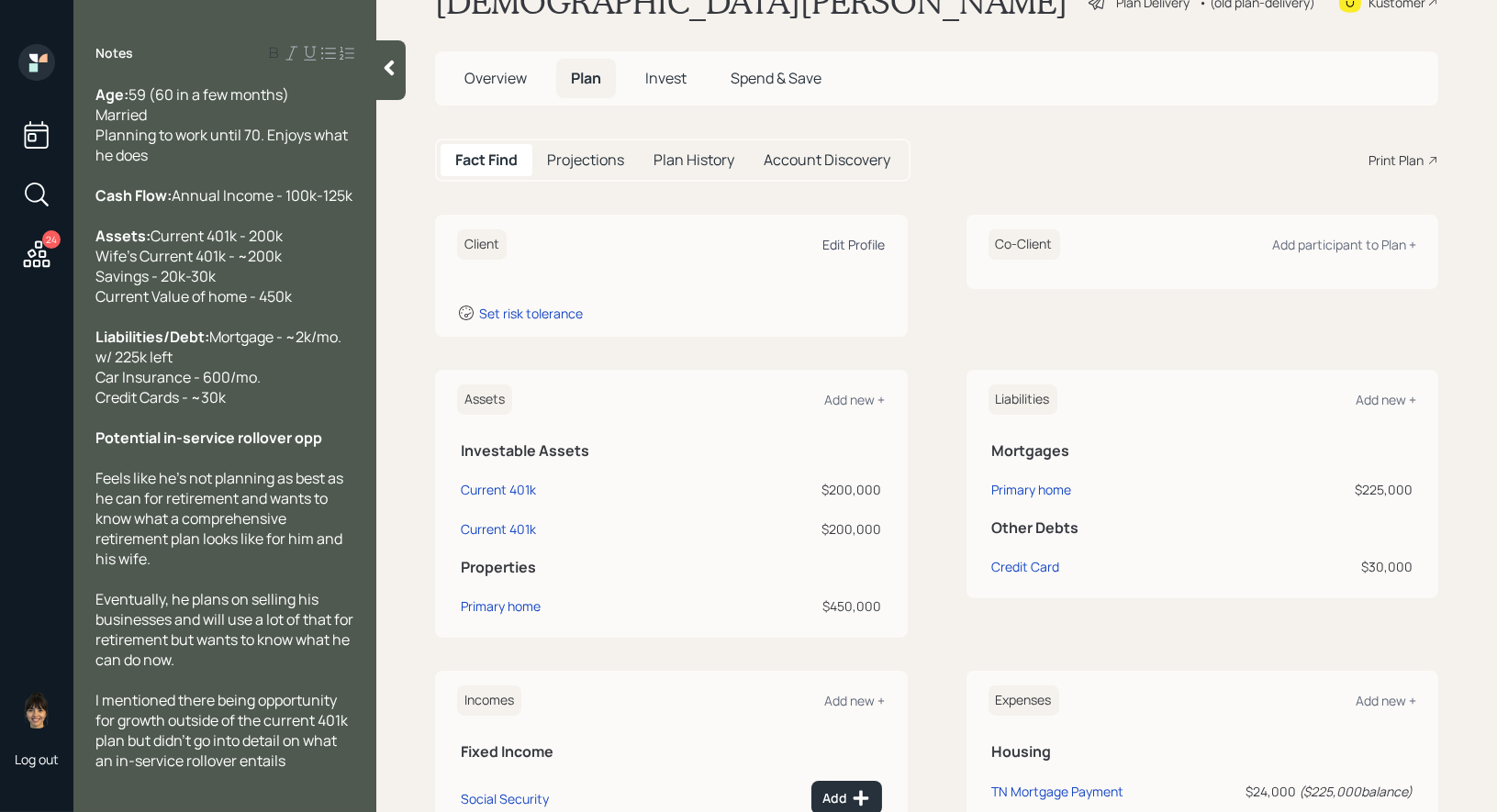
click at [857, 241] on div "Edit Profile" at bounding box center [854, 245] width 62 height 18
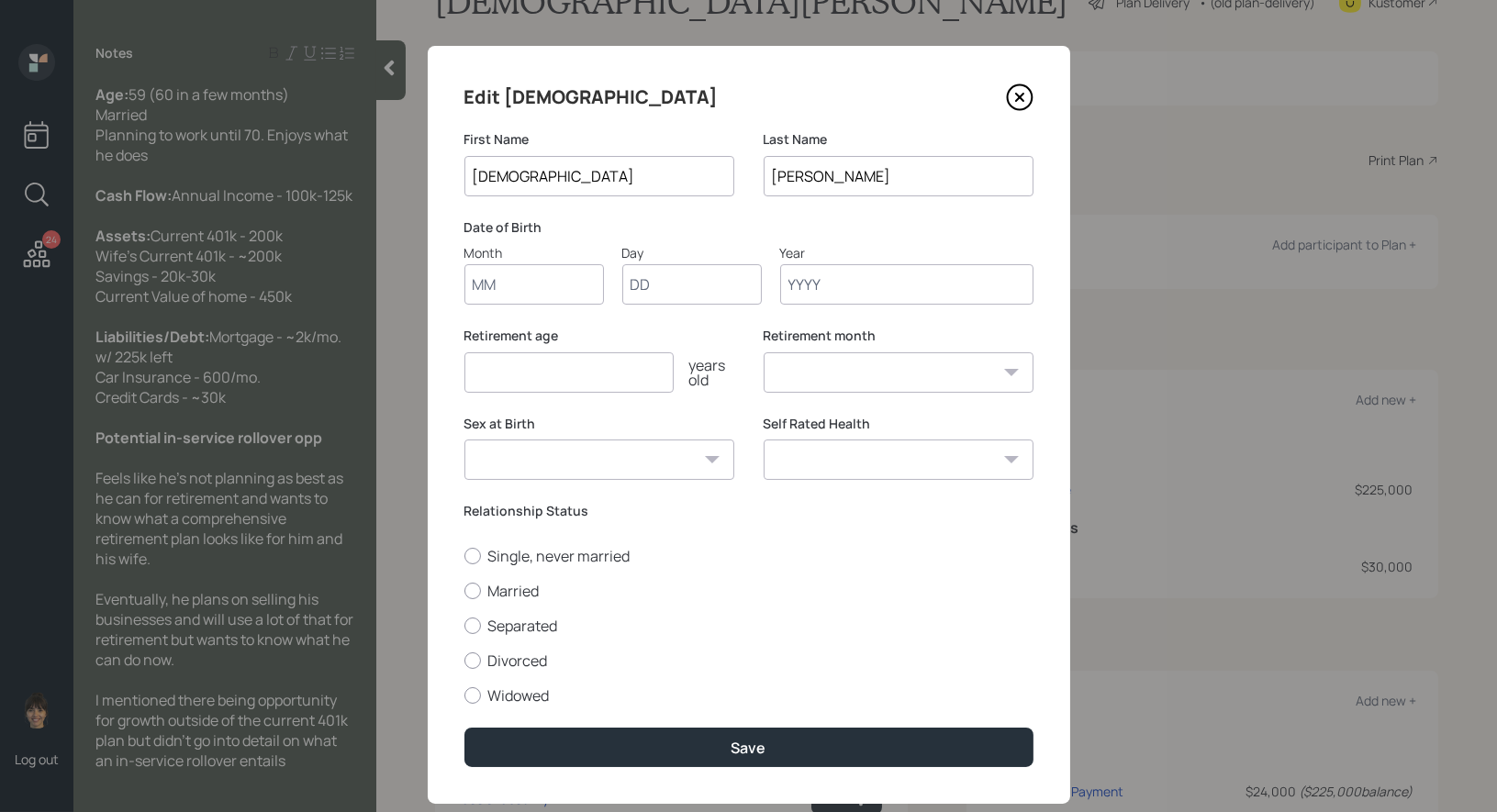
click at [524, 294] on input "Month" at bounding box center [534, 284] width 140 height 40
type input "01"
type input "1969"
select select "1"
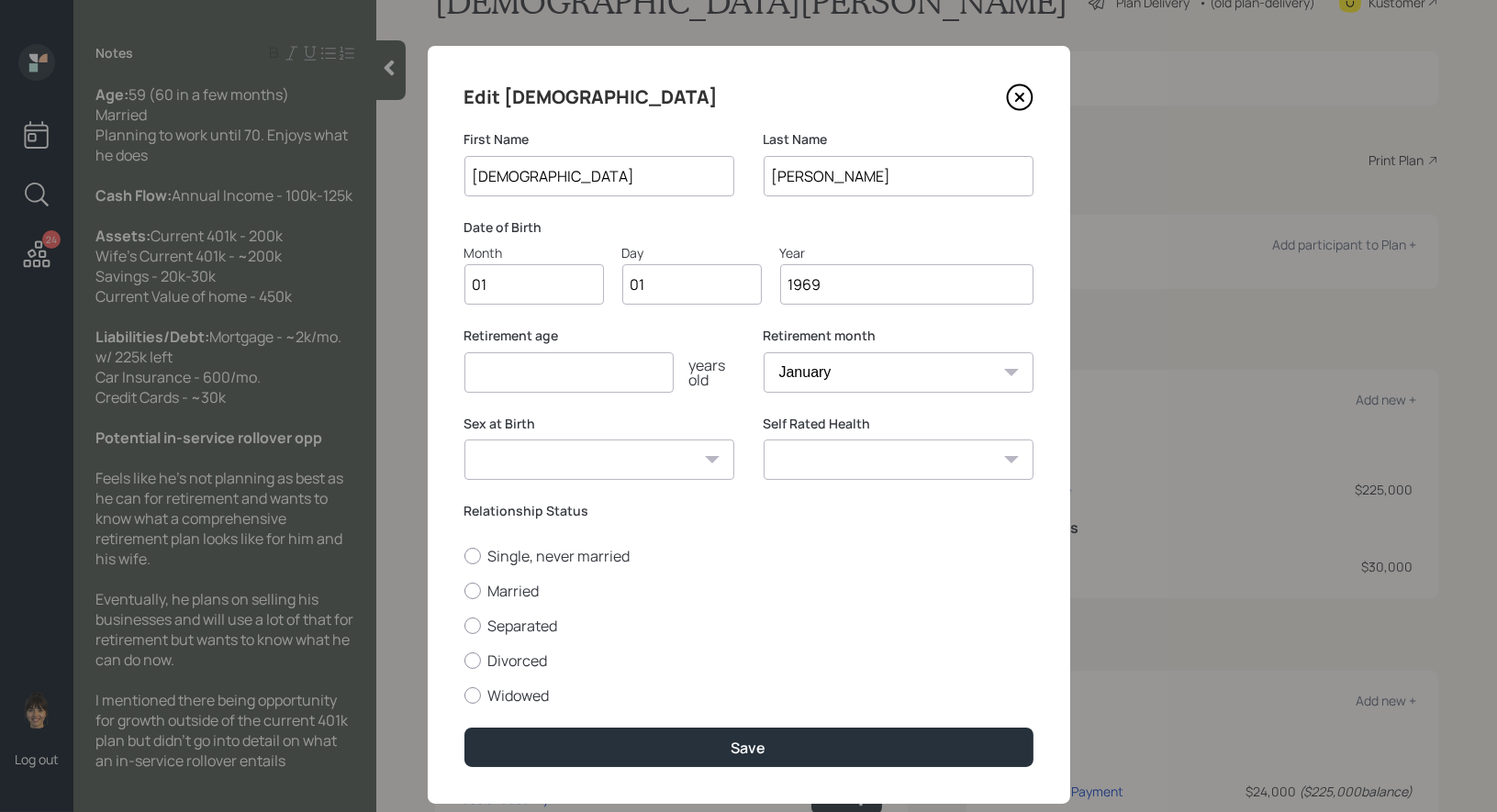
type input "1969"
click at [486, 371] on input "number" at bounding box center [569, 372] width 210 height 40
type input "67"
click at [471, 588] on div at bounding box center [472, 590] width 17 height 17
click at [464, 590] on input "Married" at bounding box center [463, 590] width 1 height 1
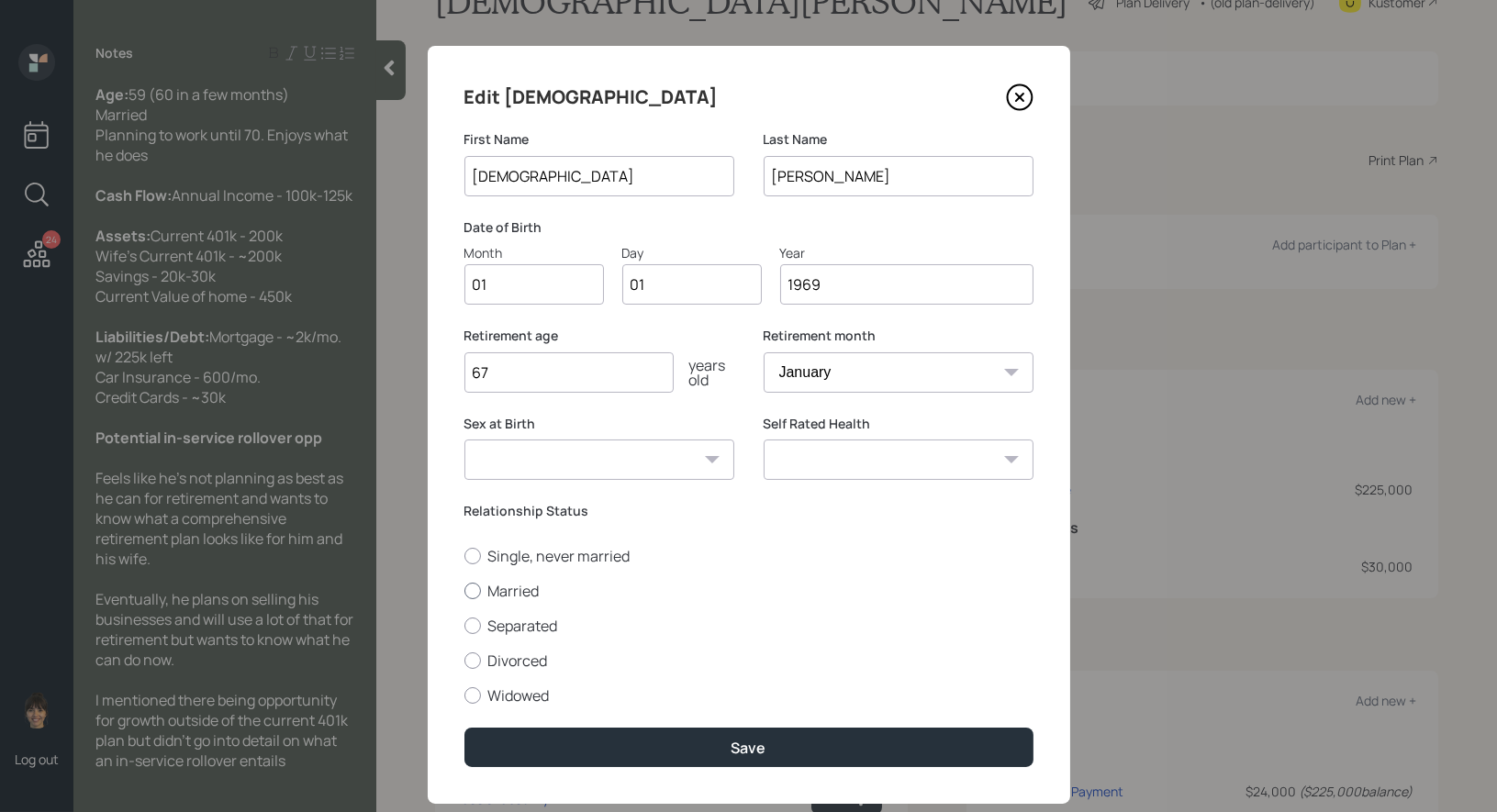
radio input "true"
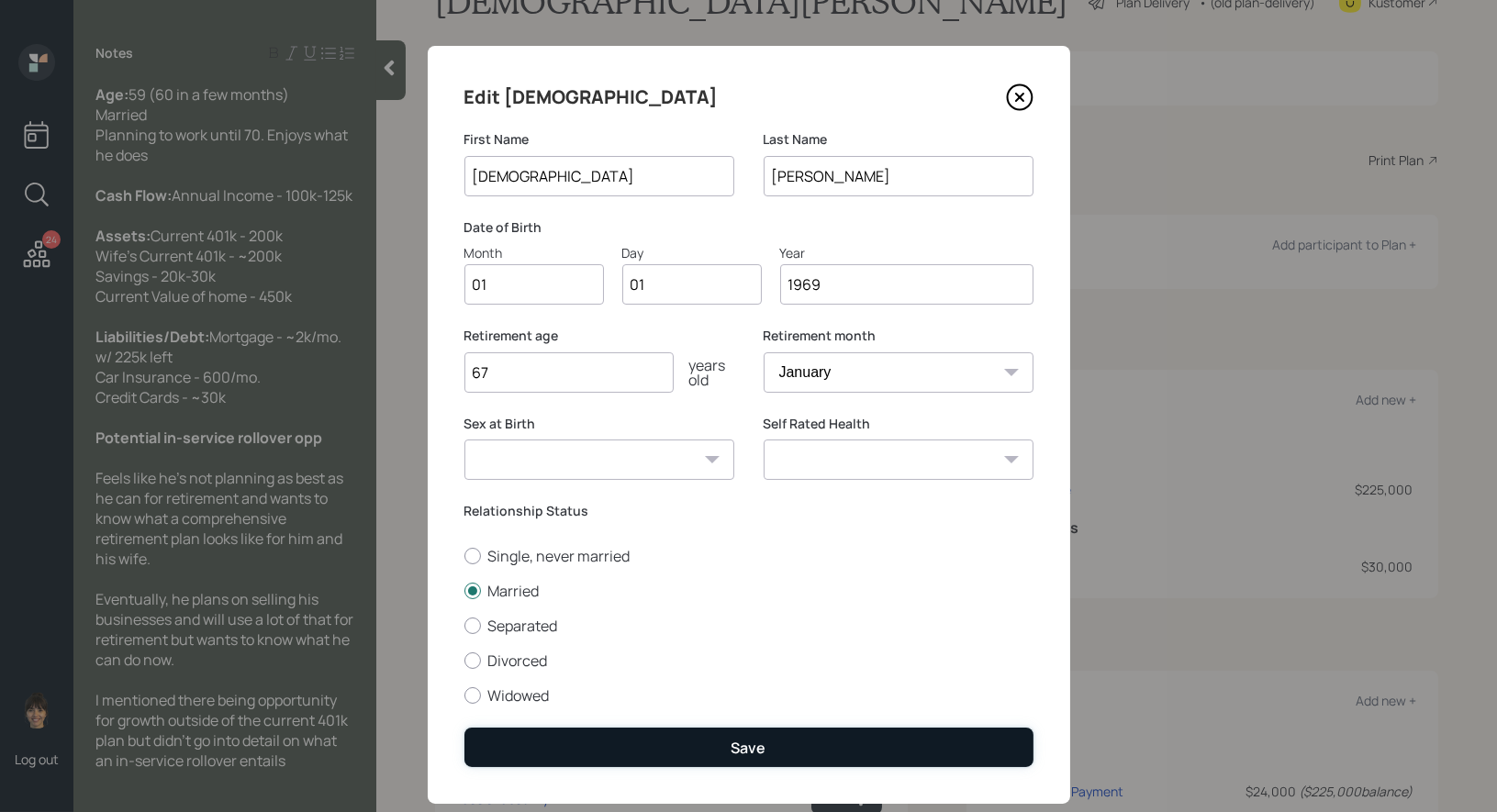
click at [566, 750] on button "Save" at bounding box center [748, 747] width 569 height 39
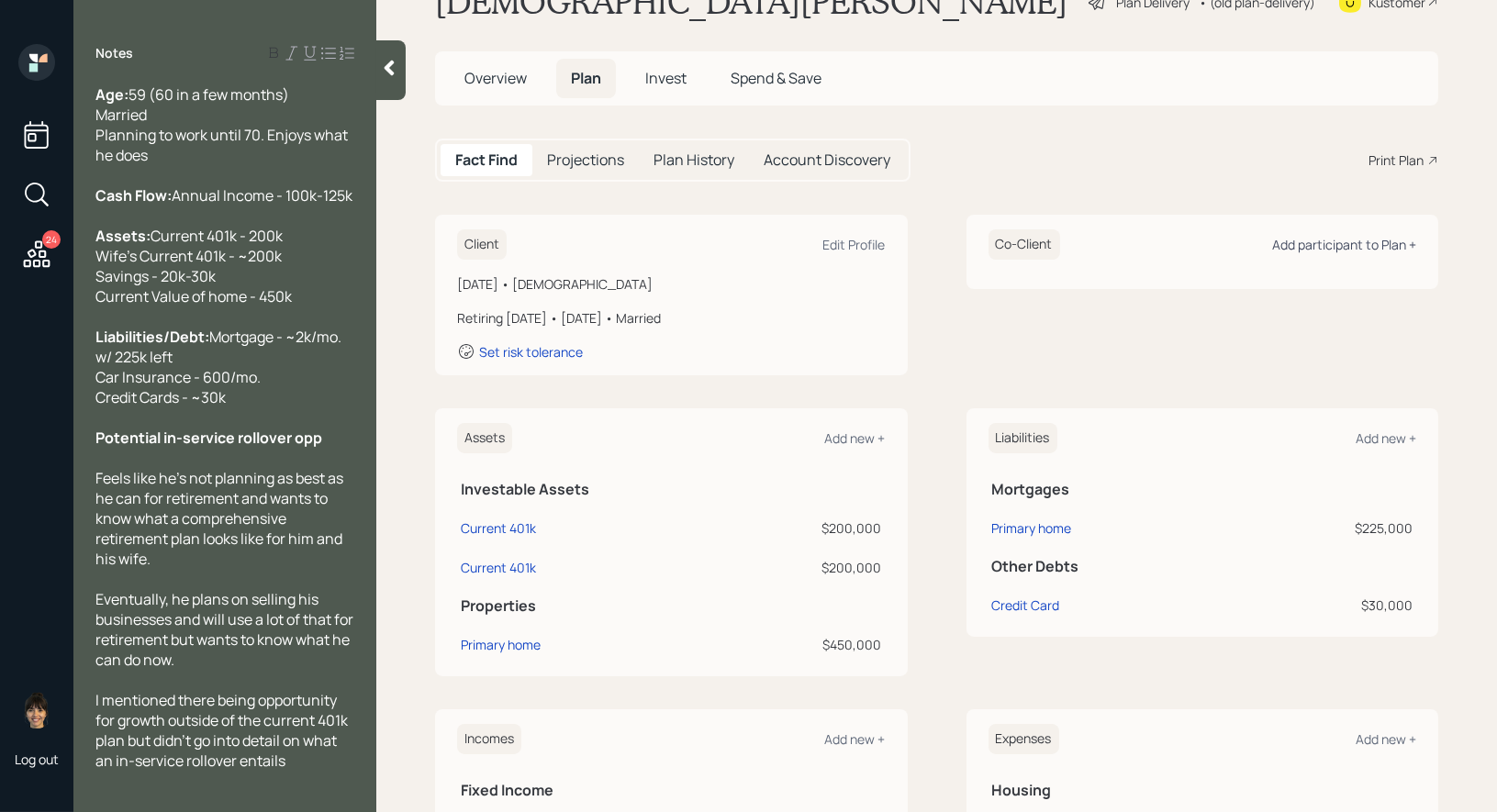
click at [1364, 244] on div "Add participant to Plan +" at bounding box center [1344, 245] width 144 height 18
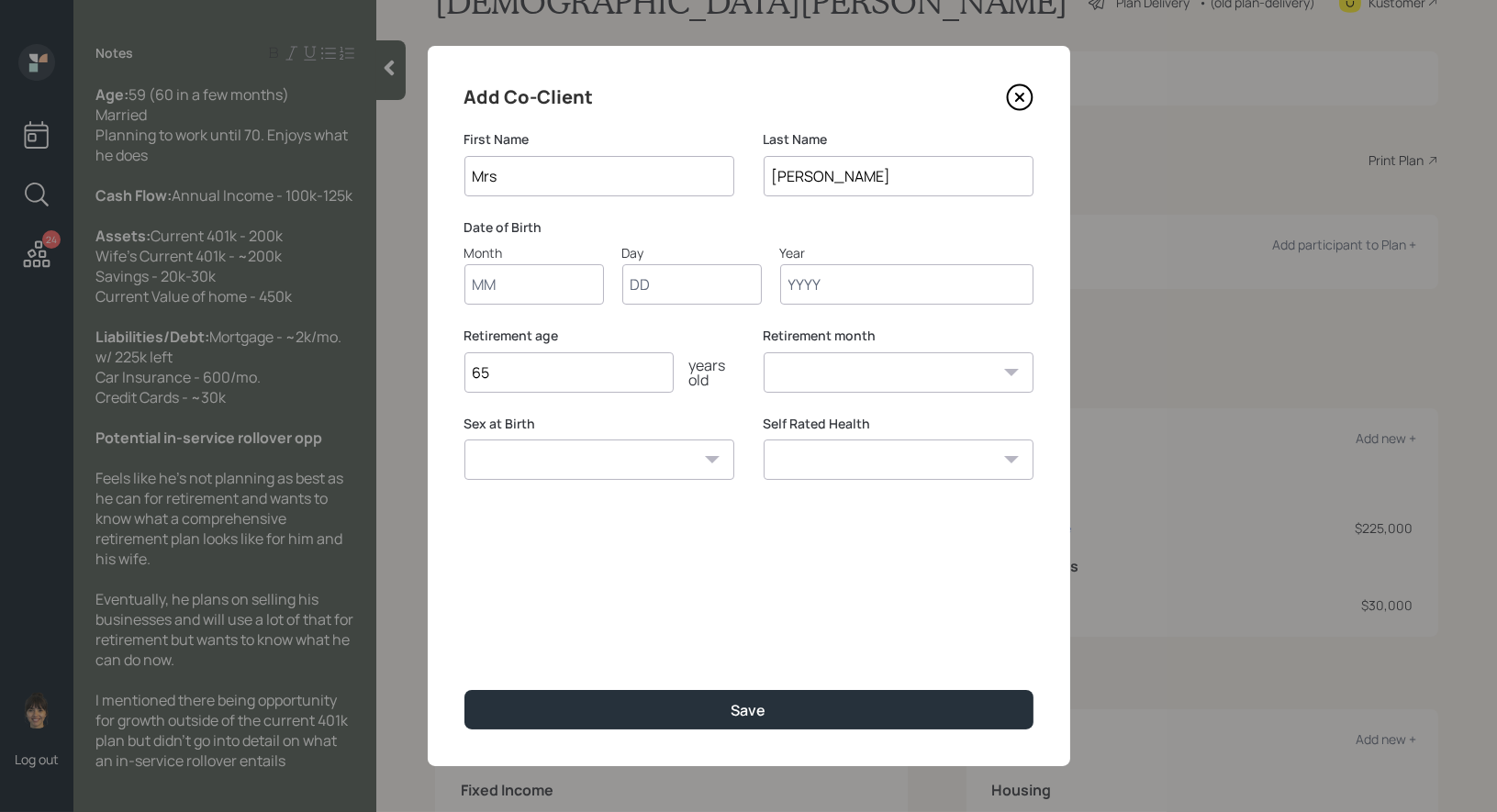
type input "Mrs"
click at [514, 284] on input "Month" at bounding box center [534, 284] width 140 height 40
type input "01"
type input "1966"
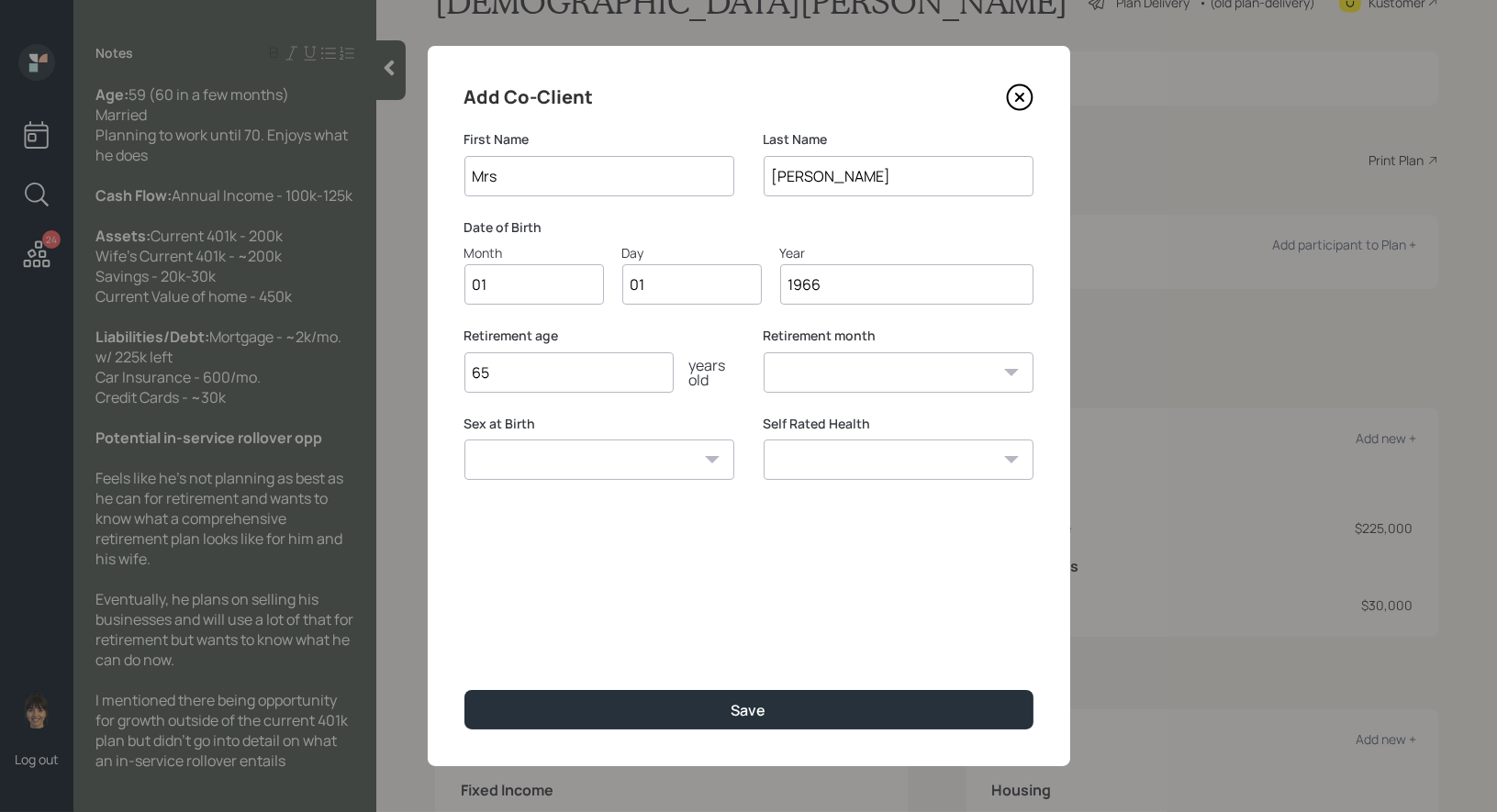
select select "1"
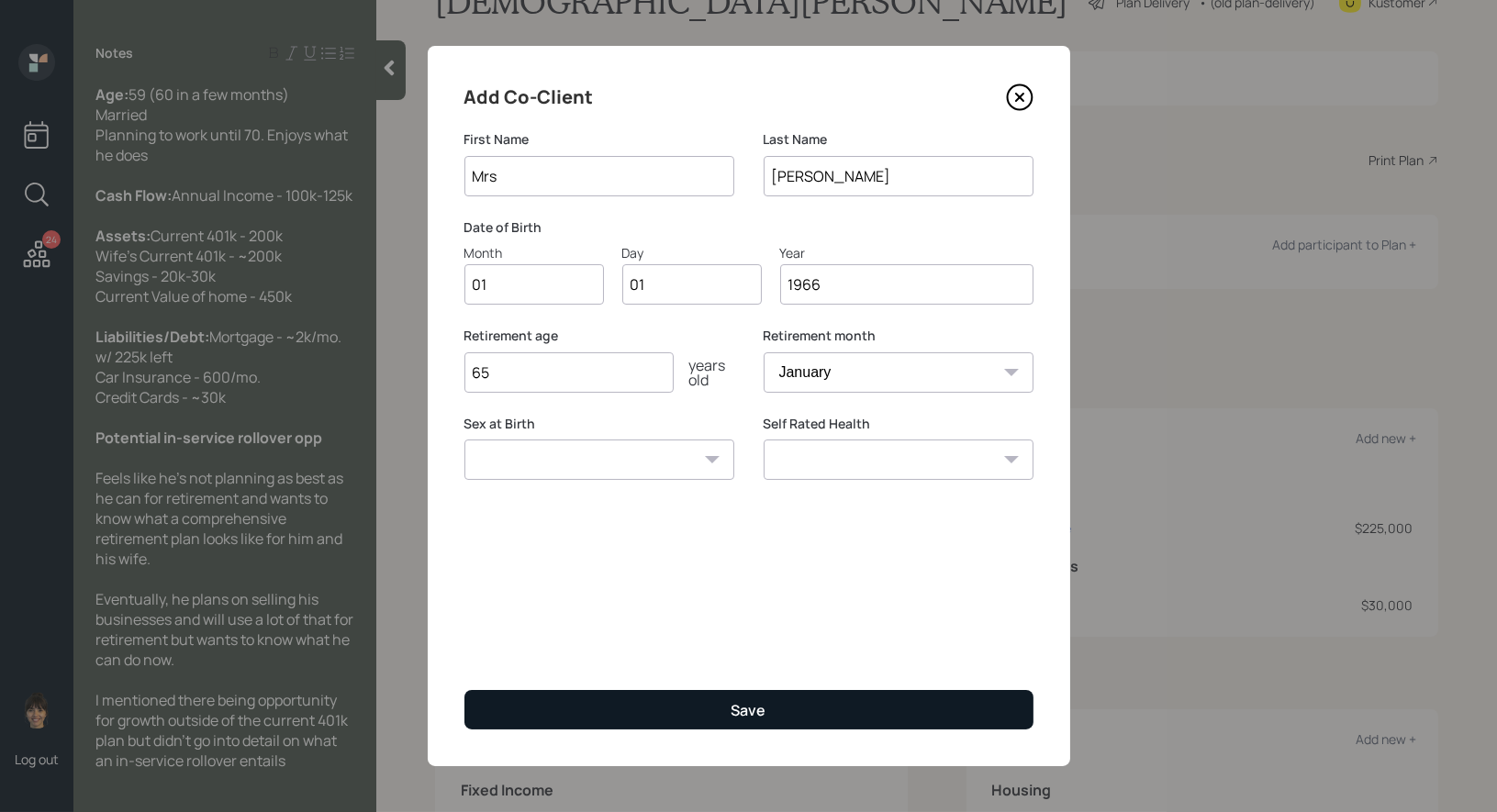
type input "1966"
click at [670, 705] on button "Save" at bounding box center [748, 710] width 569 height 39
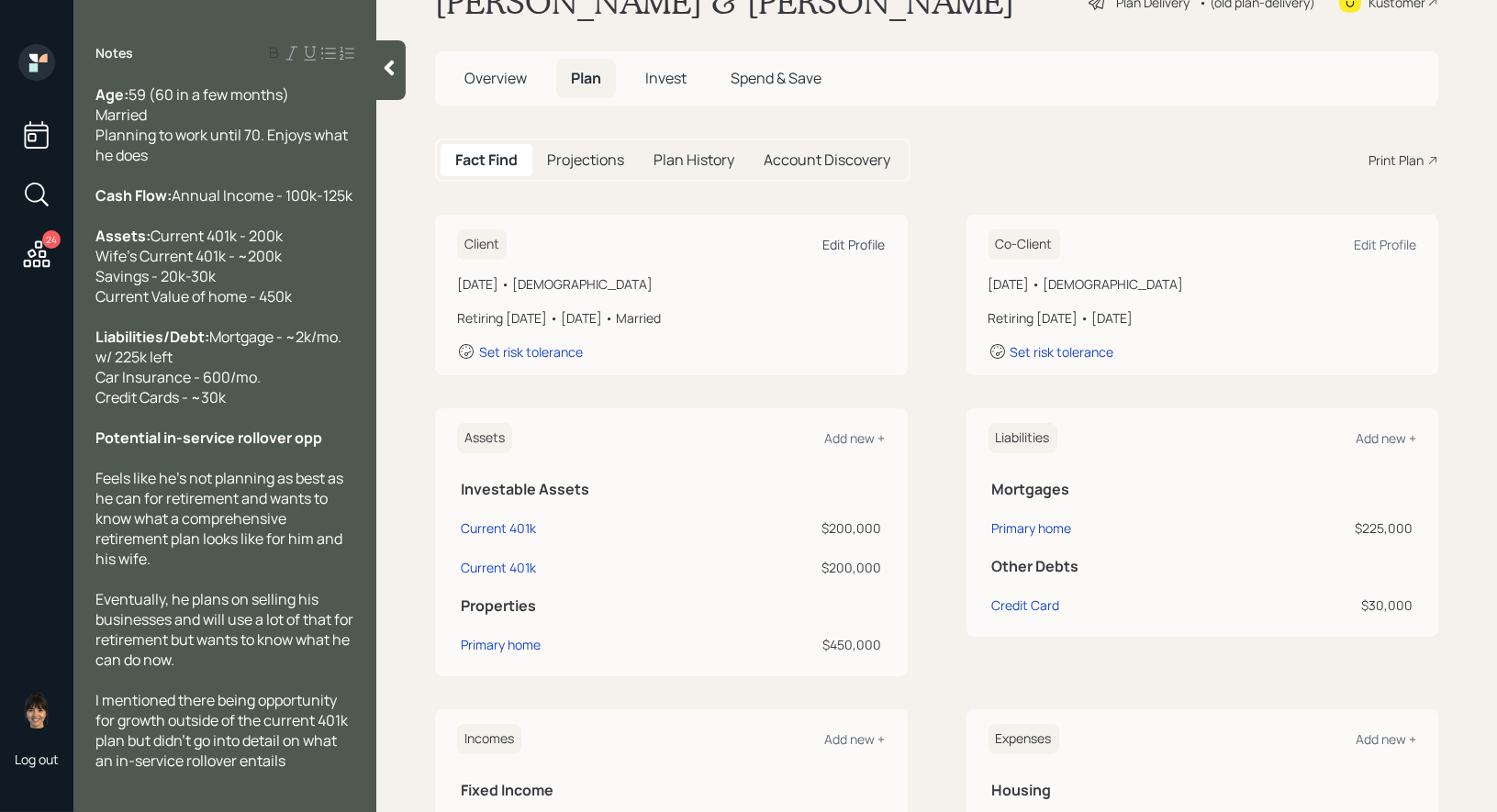
click at [848, 240] on div "Edit Profile" at bounding box center [854, 245] width 62 height 18
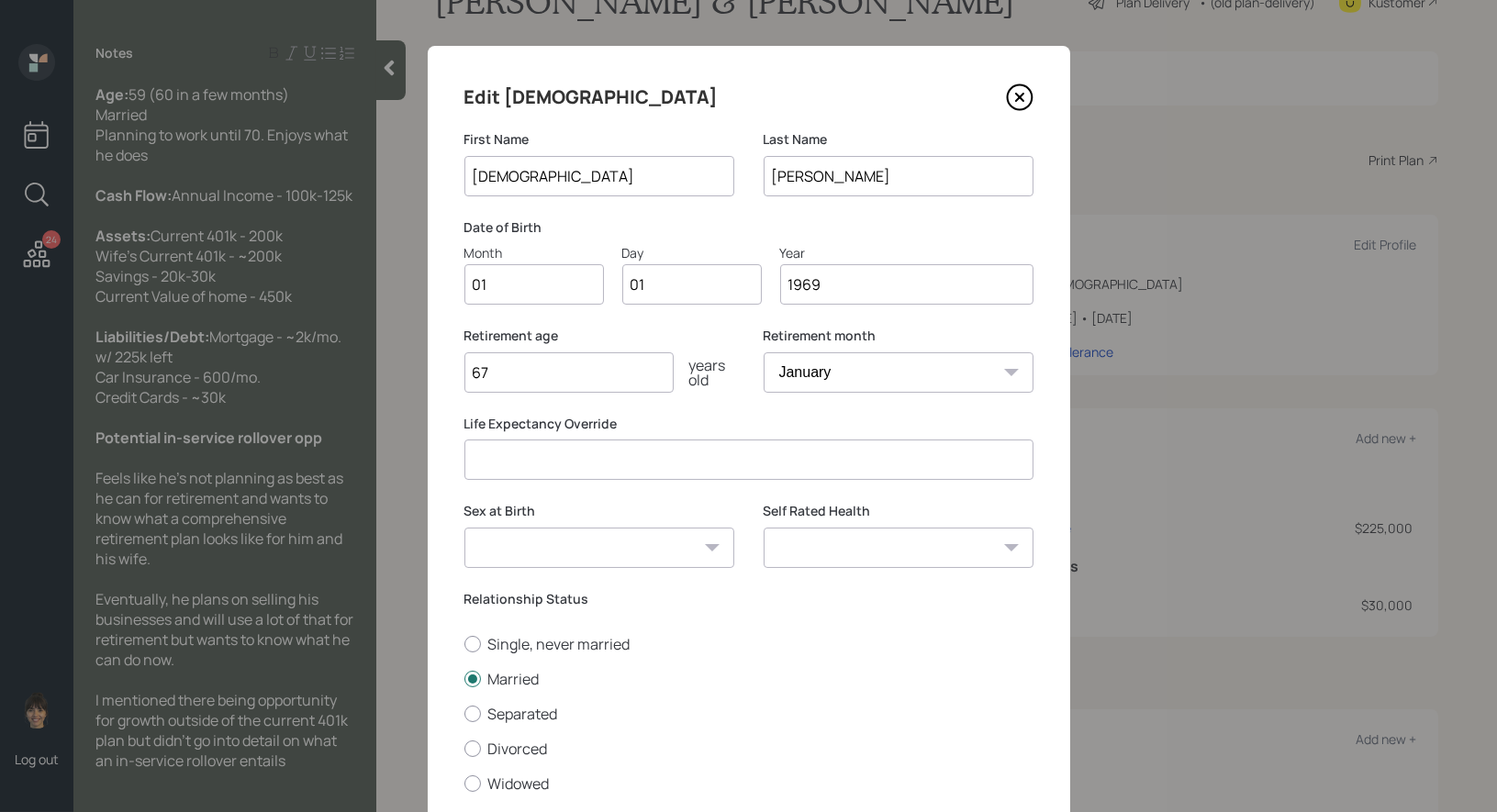
click at [824, 277] on input "1969" at bounding box center [906, 284] width 253 height 40
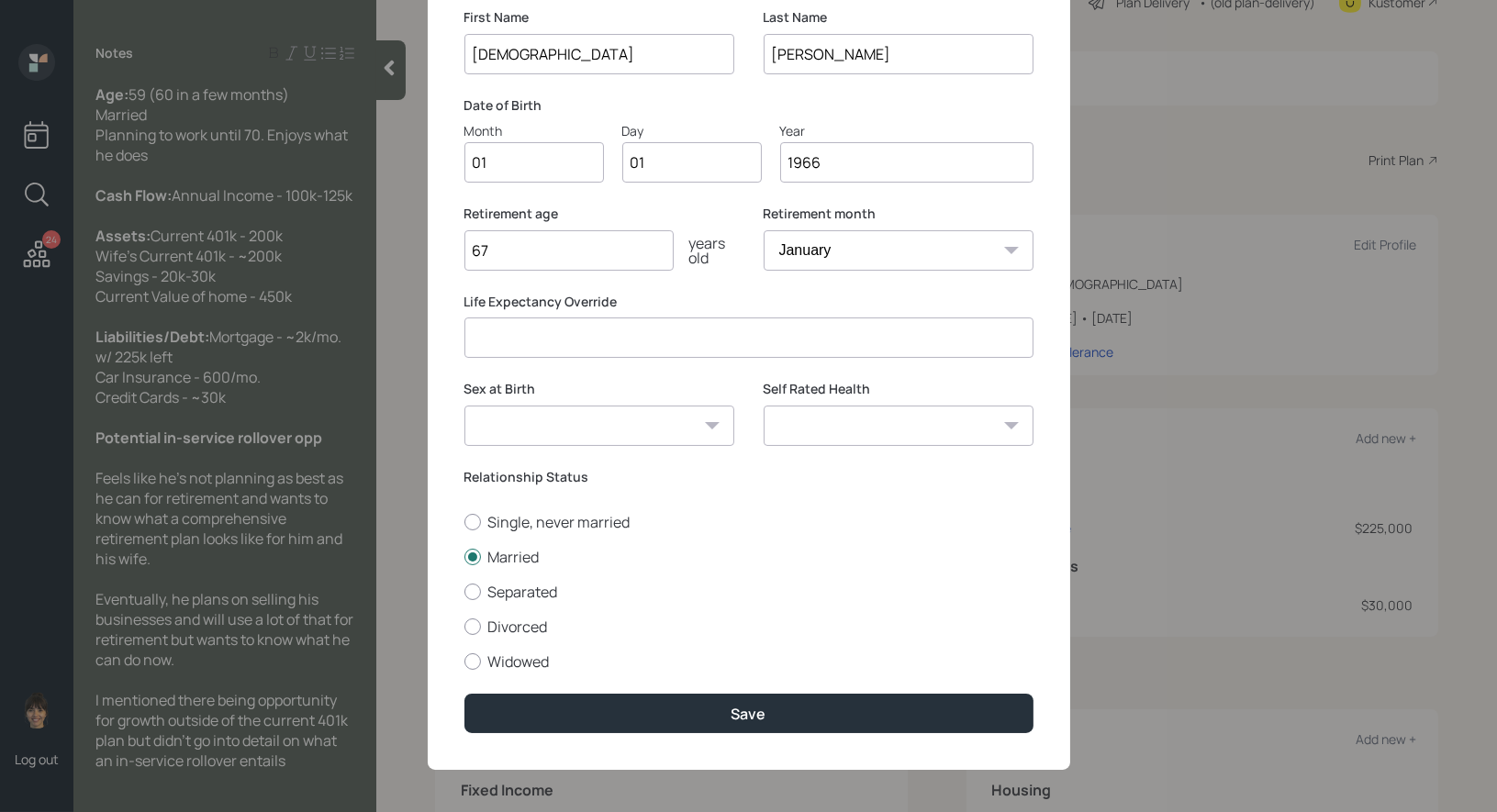
scroll to position [126, 0]
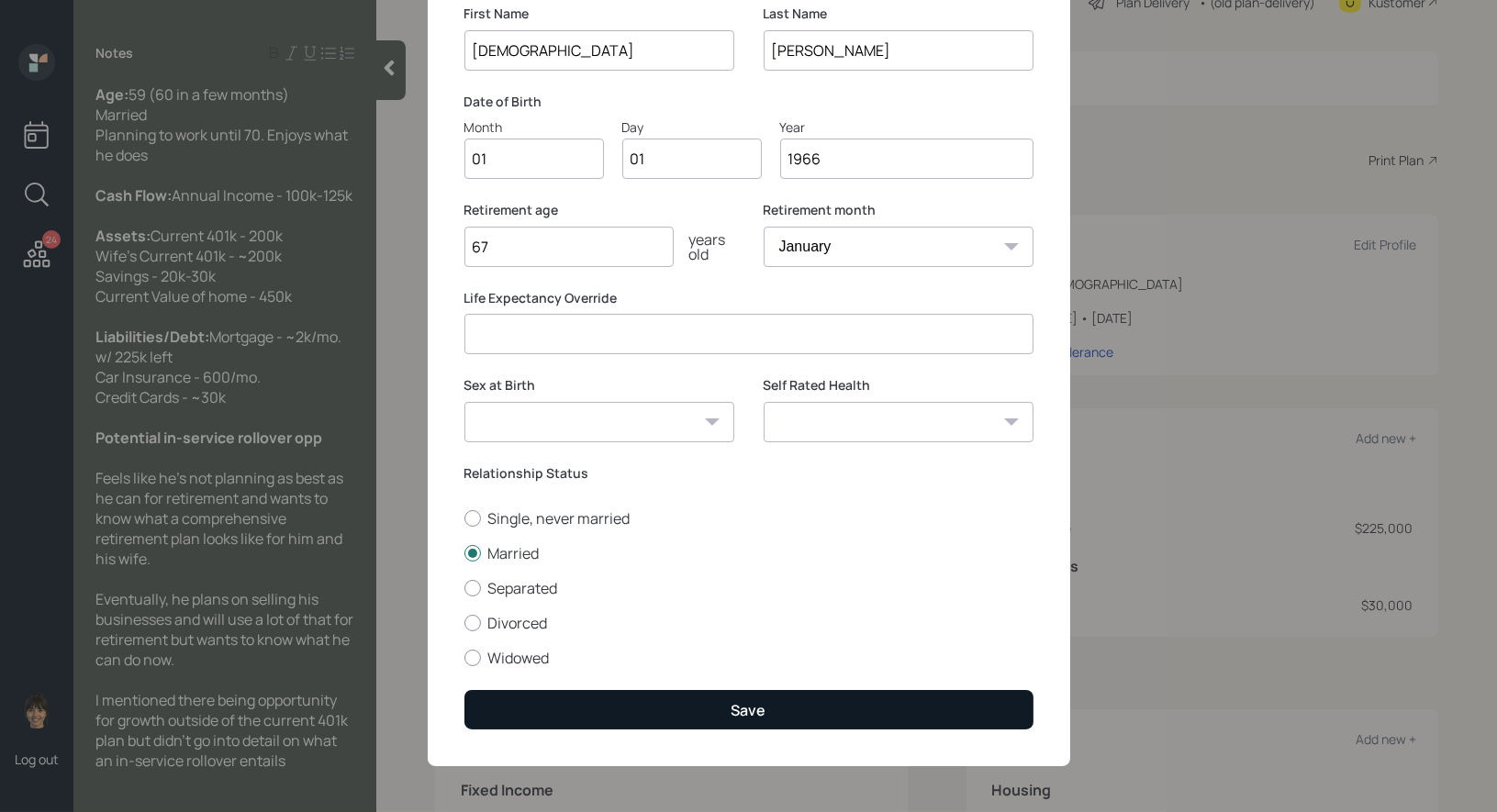
type input "1966"
click at [660, 706] on button "Save" at bounding box center [748, 710] width 569 height 39
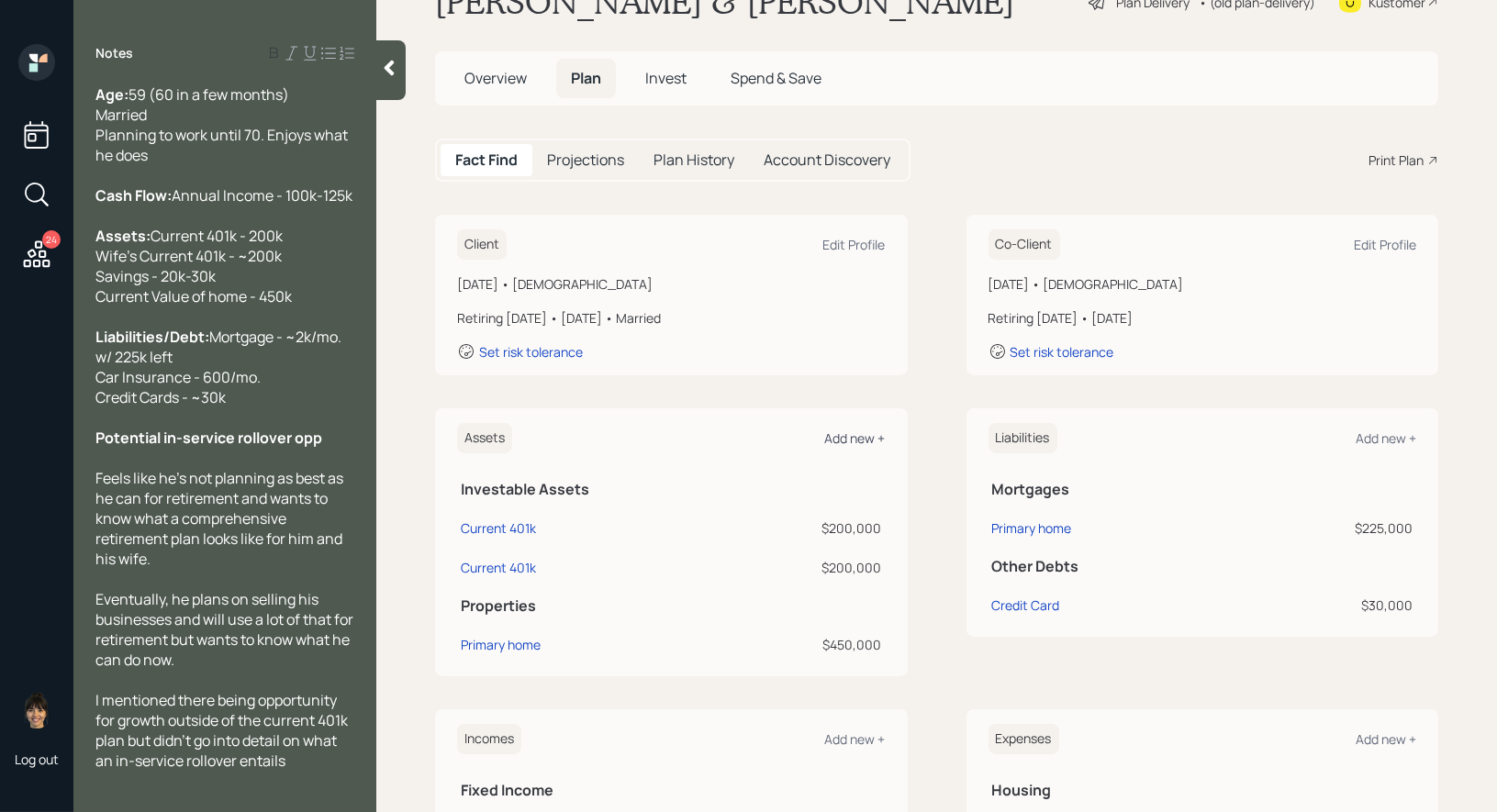
click at [873, 430] on div "Add new +" at bounding box center [856, 438] width 61 height 18
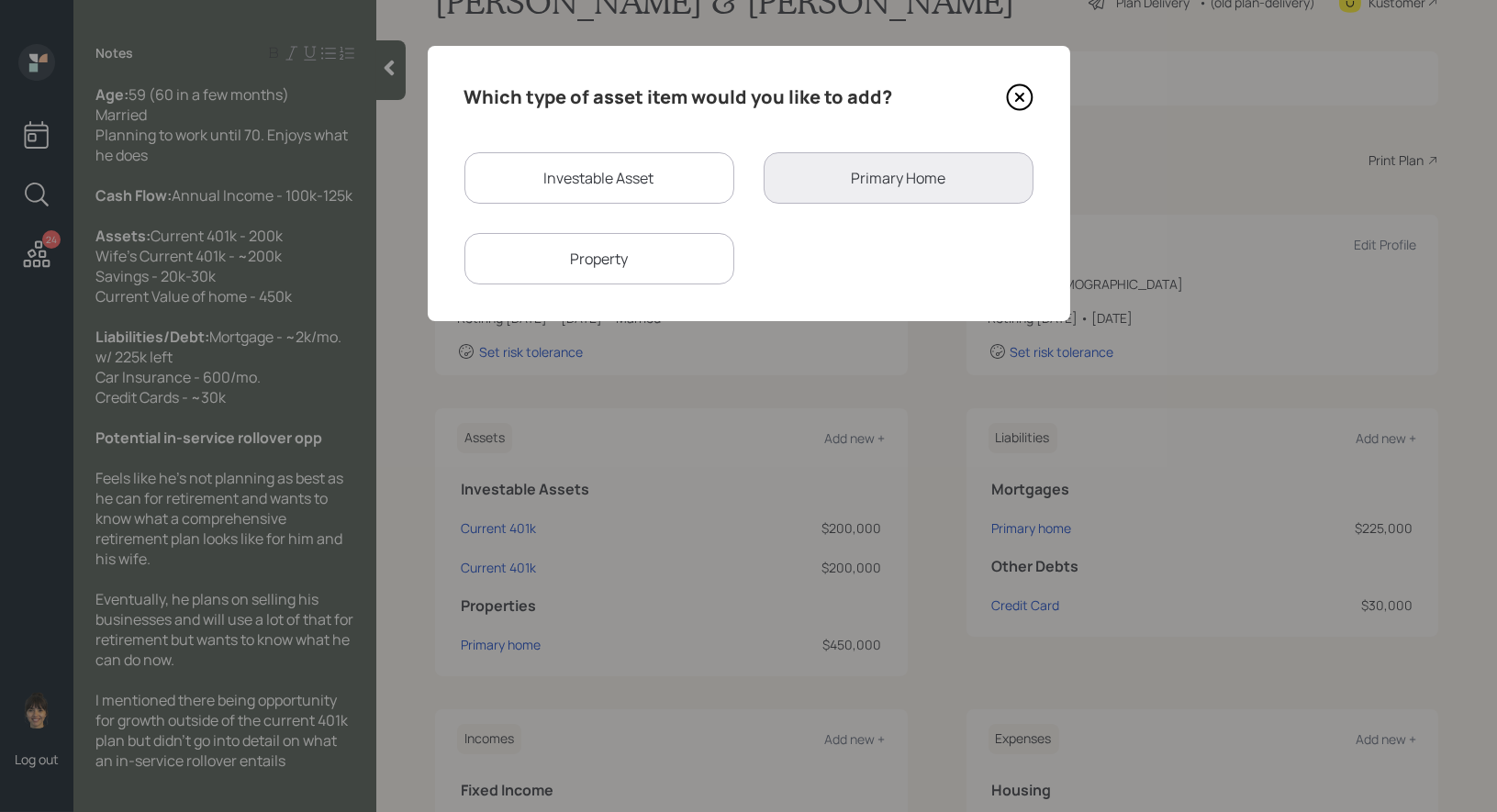
click at [584, 179] on div "Investable Asset" at bounding box center [599, 178] width 269 height 51
select select "taxable"
select select "balanced"
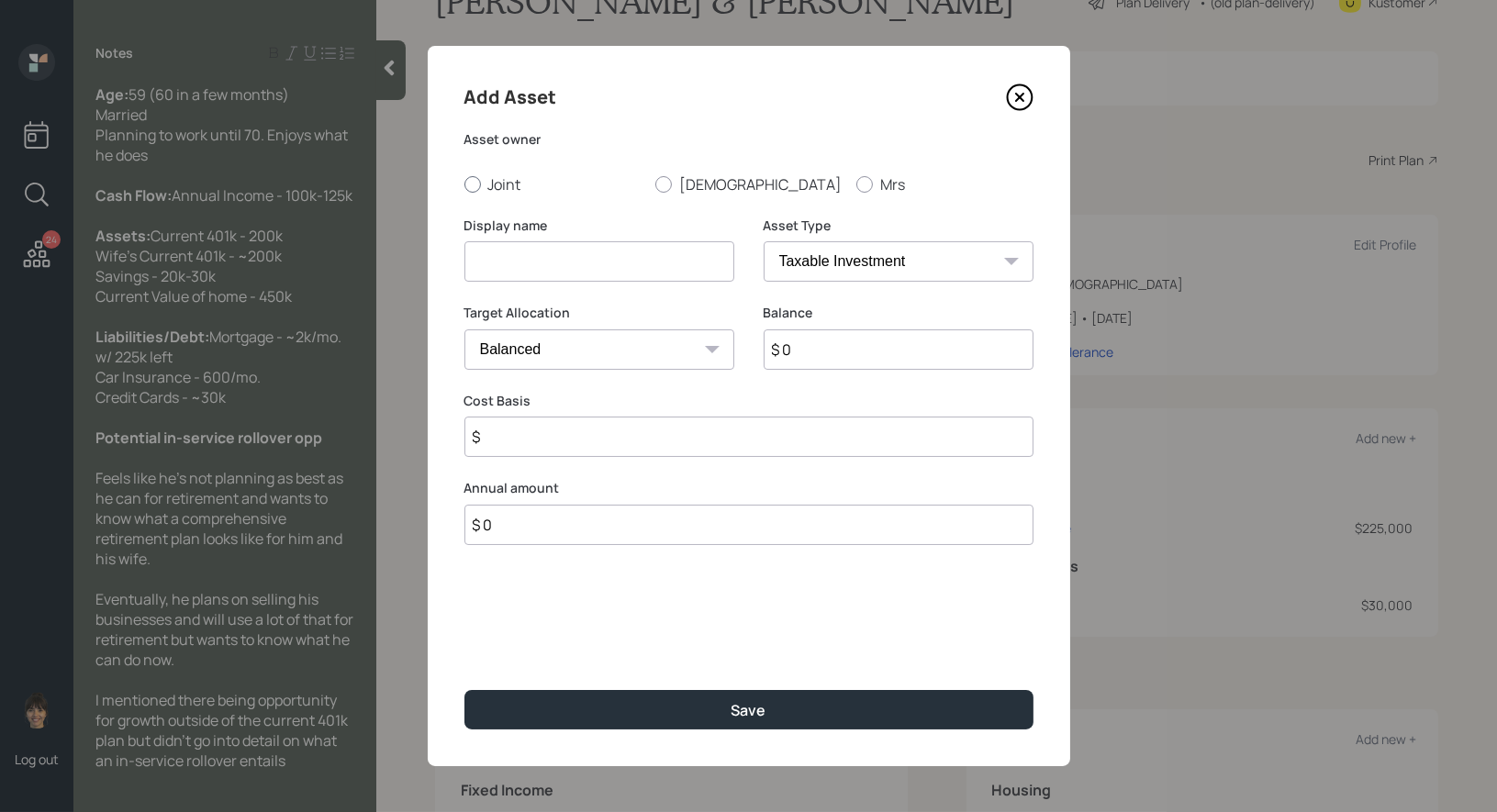
click at [471, 184] on div at bounding box center [472, 184] width 17 height 17
click at [464, 184] on input "Joint" at bounding box center [463, 184] width 1 height 1
radio input "true"
click at [485, 249] on input at bounding box center [599, 261] width 269 height 40
type input "Savings"
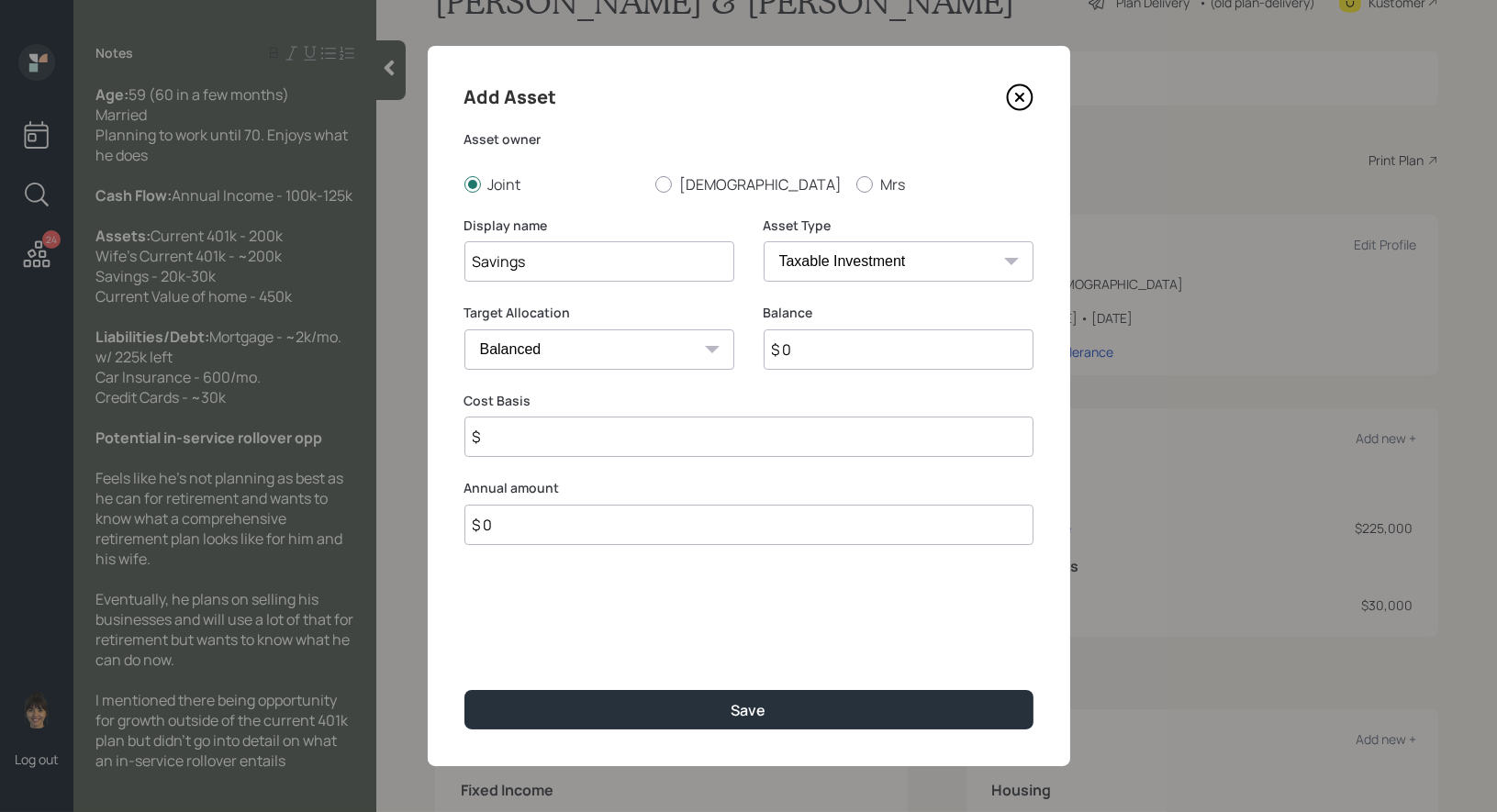
click at [846, 351] on input "$ 0" at bounding box center [898, 349] width 269 height 40
type input "$ 30,000"
click at [664, 443] on input "$" at bounding box center [748, 436] width 569 height 40
type input "$ 1"
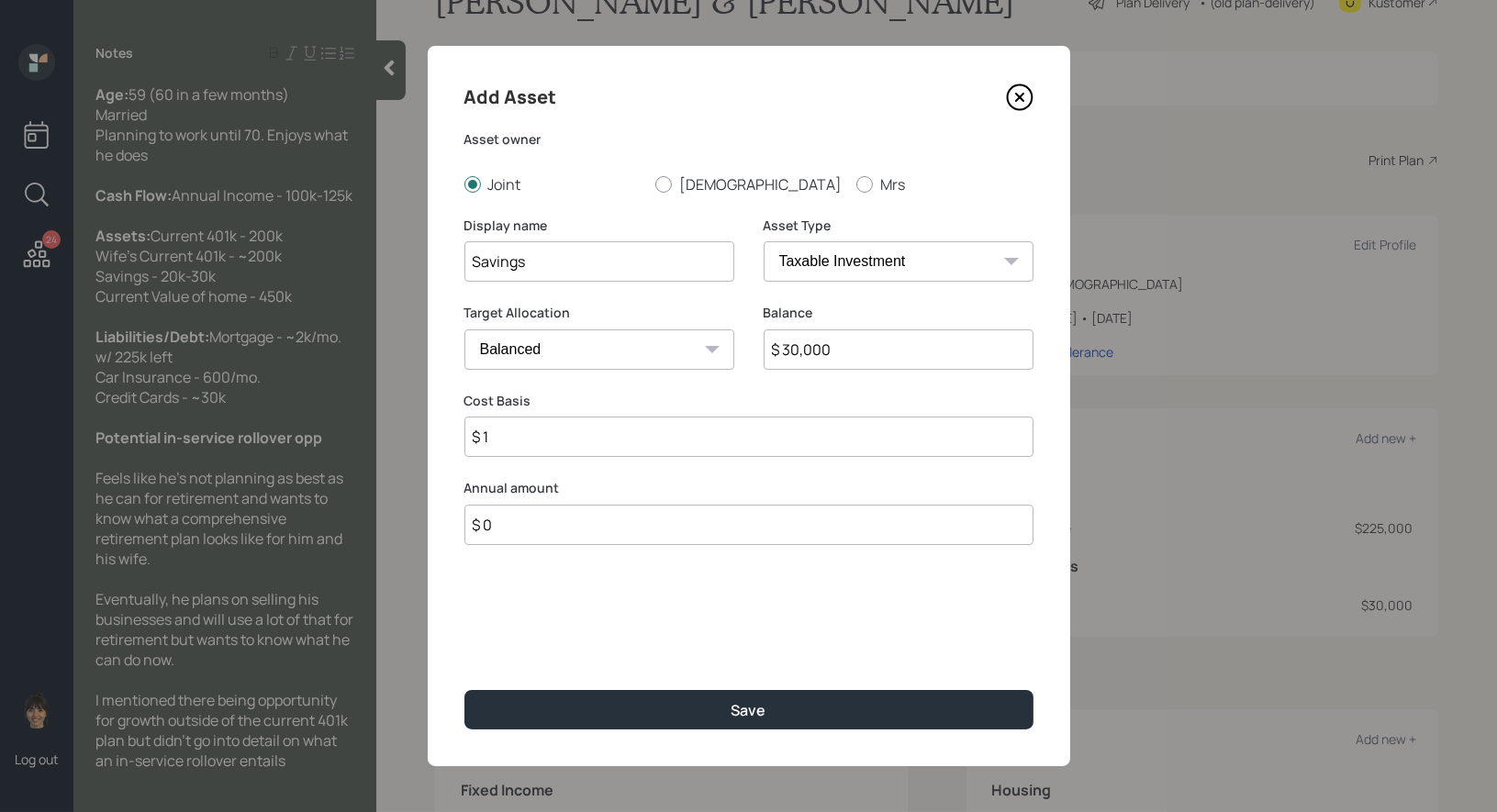
click at [662, 357] on select "Cash Conservative Balanced Aggressive" at bounding box center [599, 349] width 269 height 40
select select "uninvested"
click at [593, 444] on input "$ 1" at bounding box center [748, 436] width 569 height 40
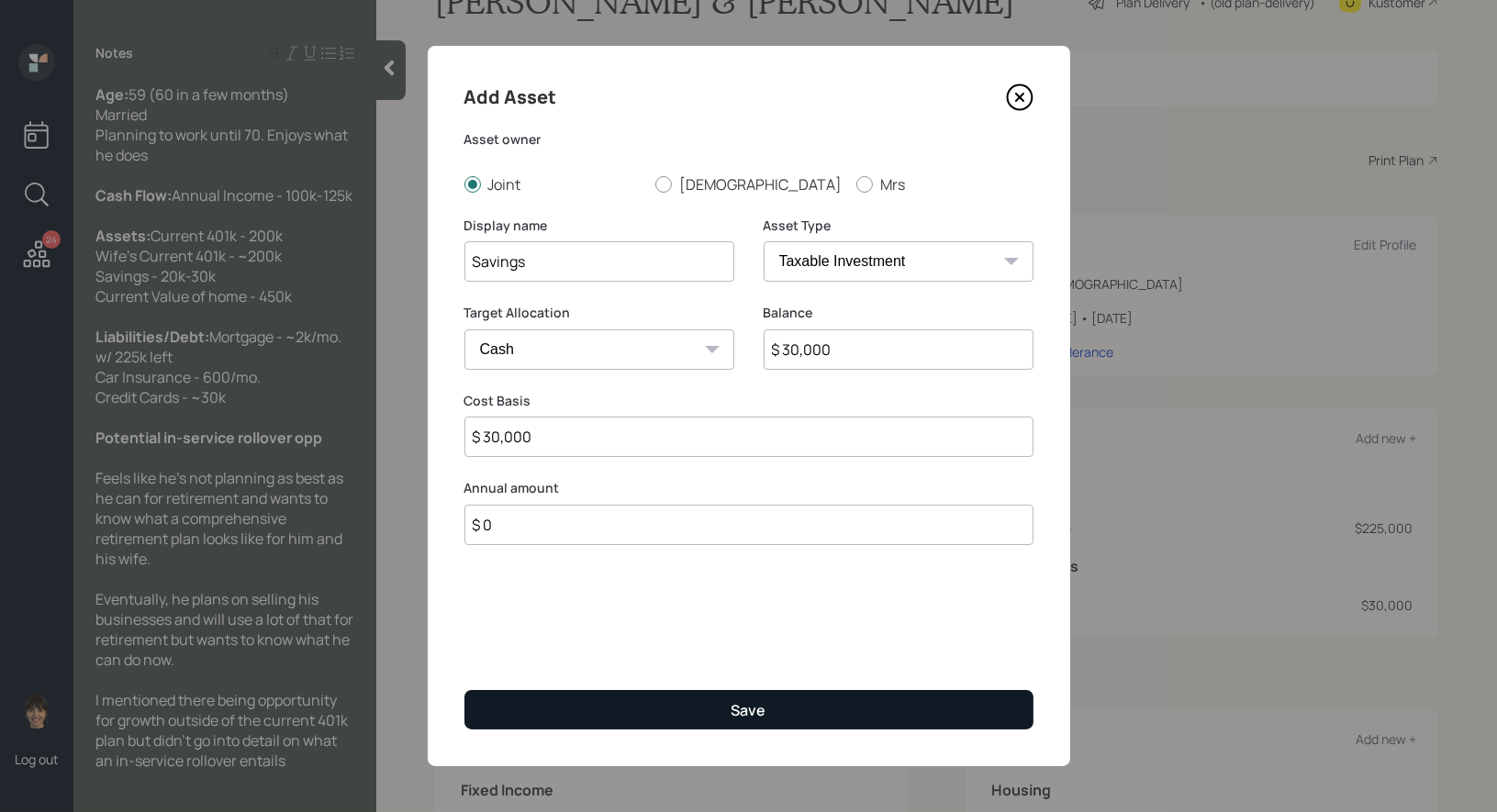
type input "$ 30,000"
click at [631, 709] on button "Save" at bounding box center [748, 710] width 569 height 39
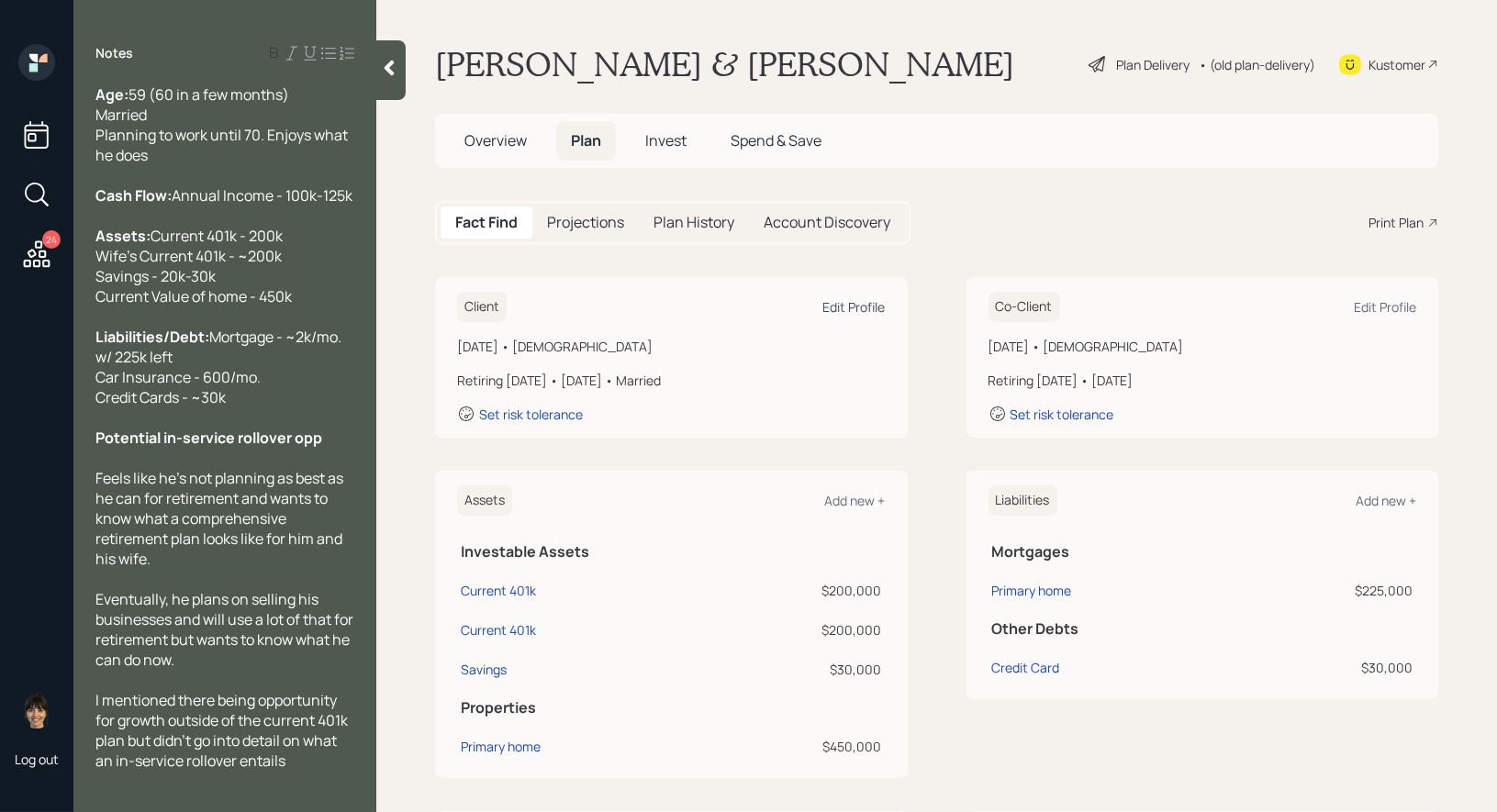
click at [867, 304] on div "Edit Profile" at bounding box center [854, 307] width 62 height 18
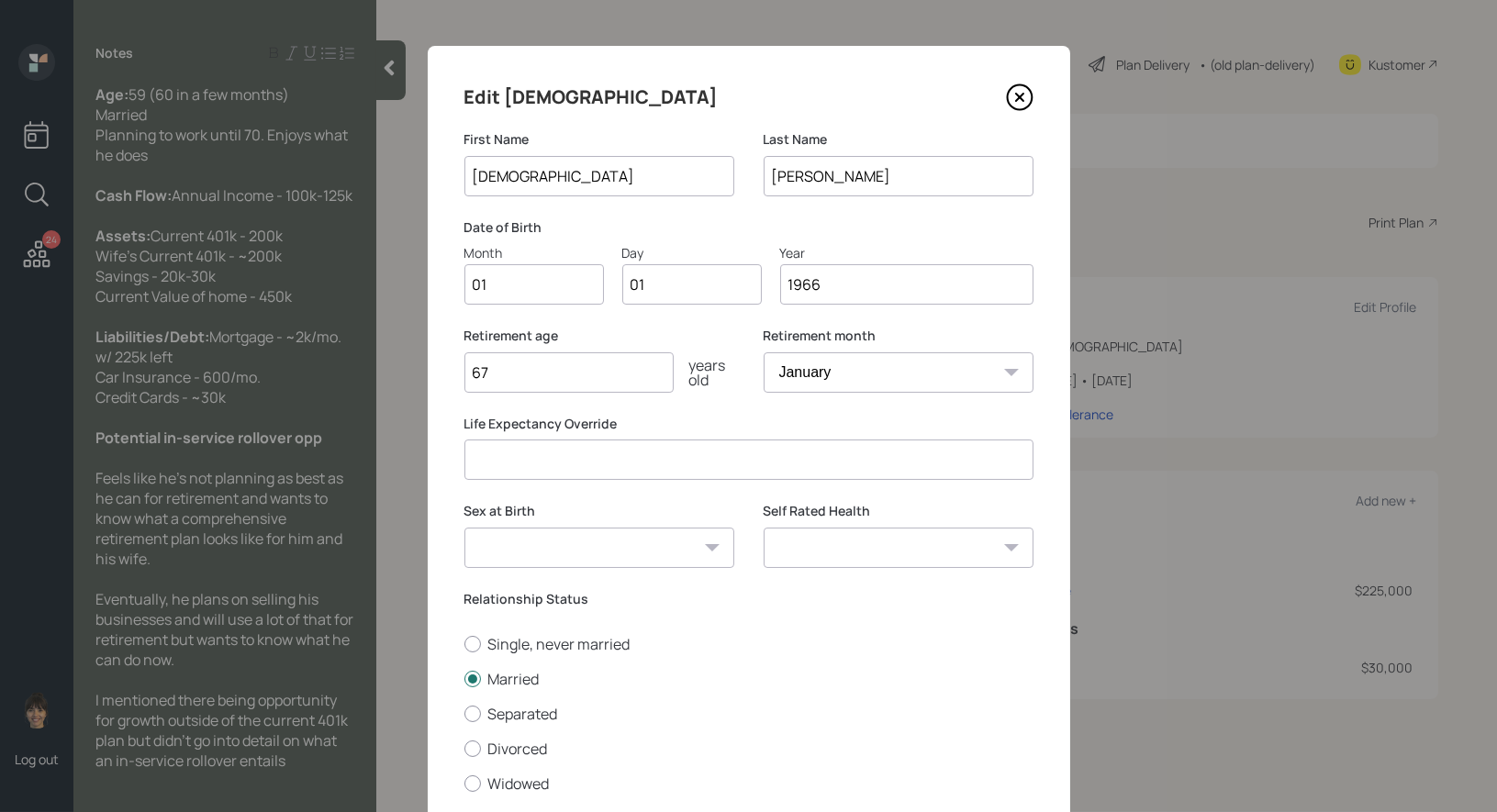
click at [560, 377] on input "67" at bounding box center [569, 372] width 210 height 40
type input "6"
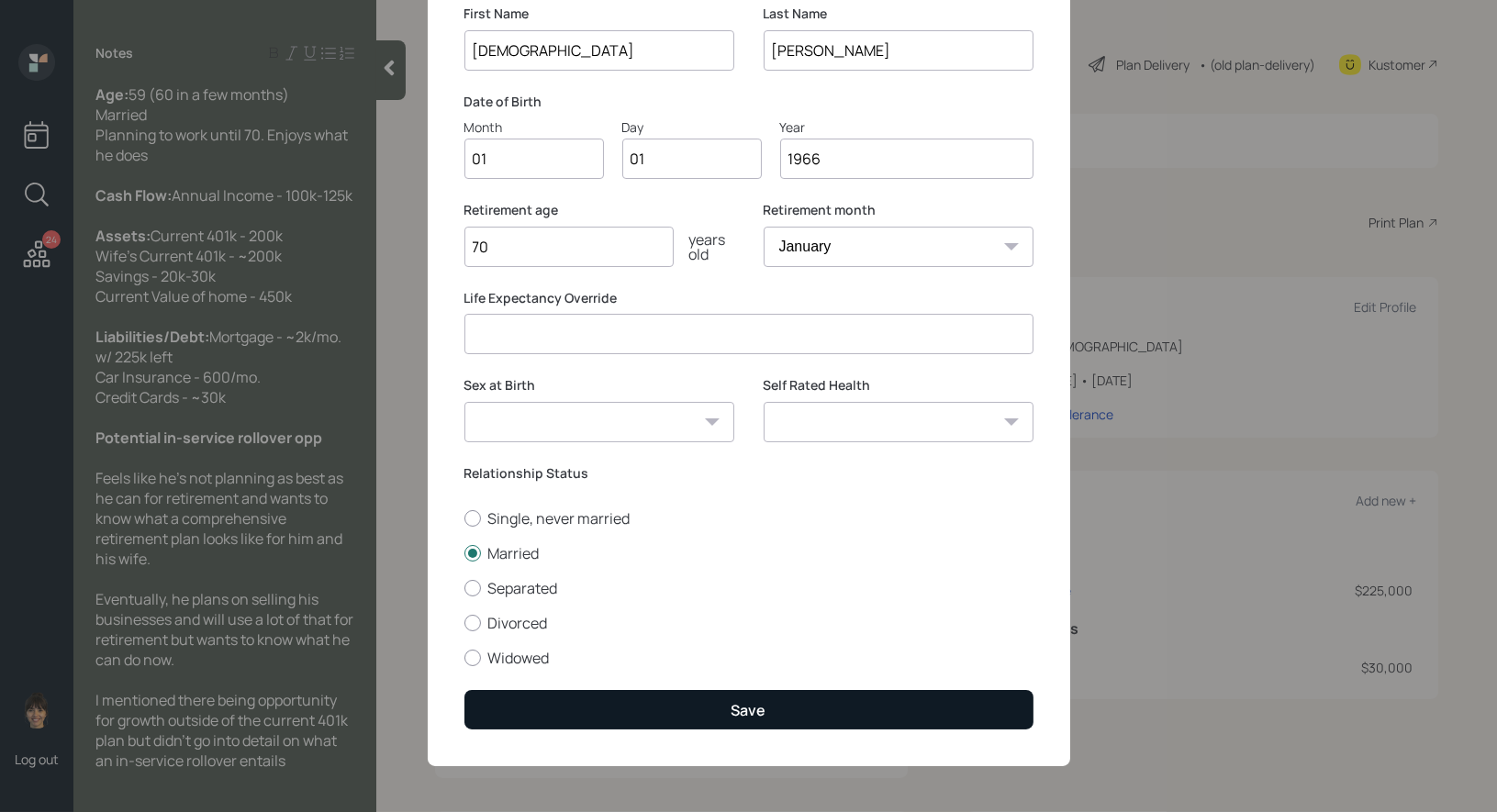
type input "70"
click at [685, 701] on button "Save" at bounding box center [748, 710] width 569 height 39
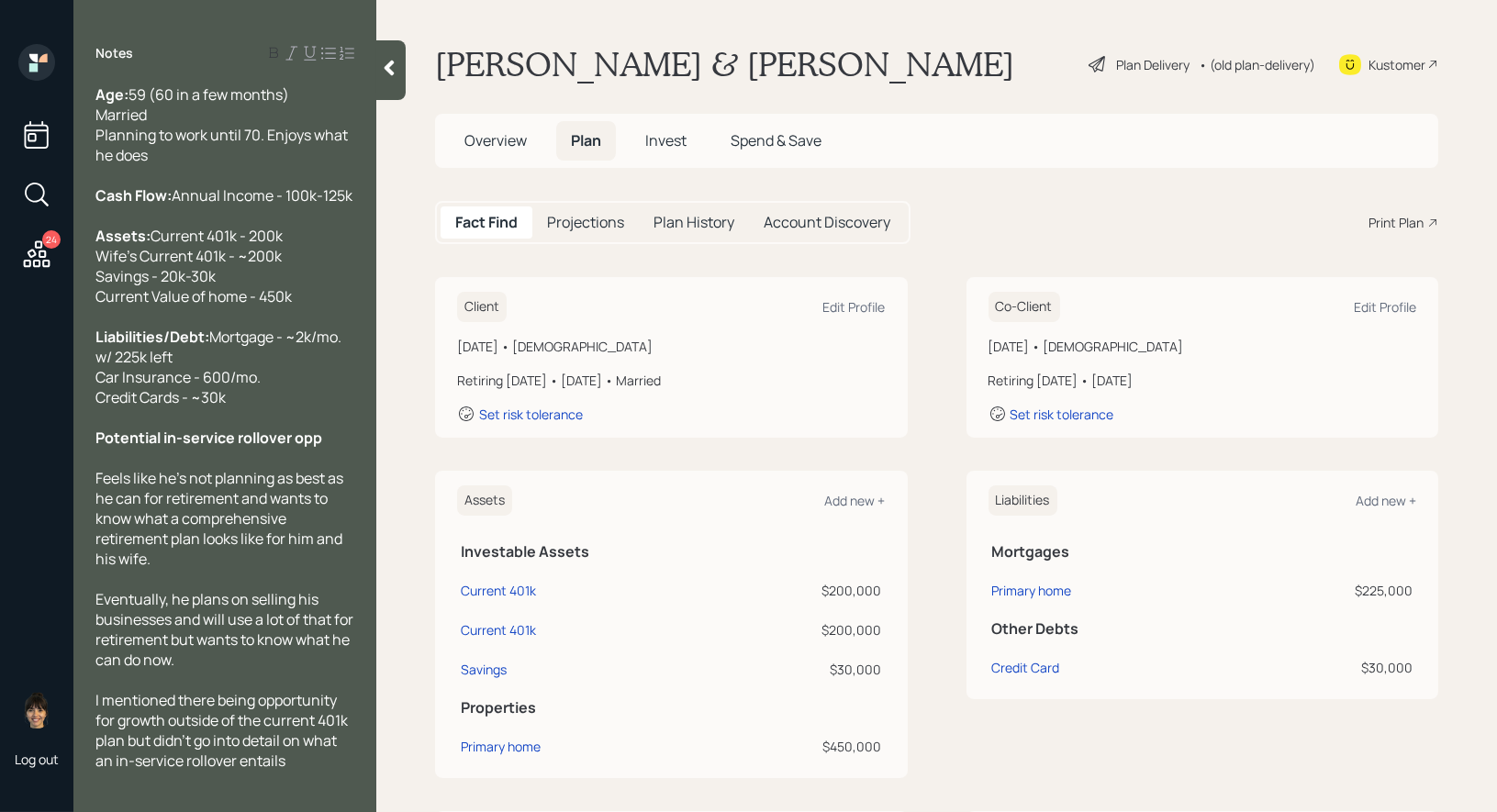
click at [35, 187] on icon at bounding box center [37, 195] width 33 height 33
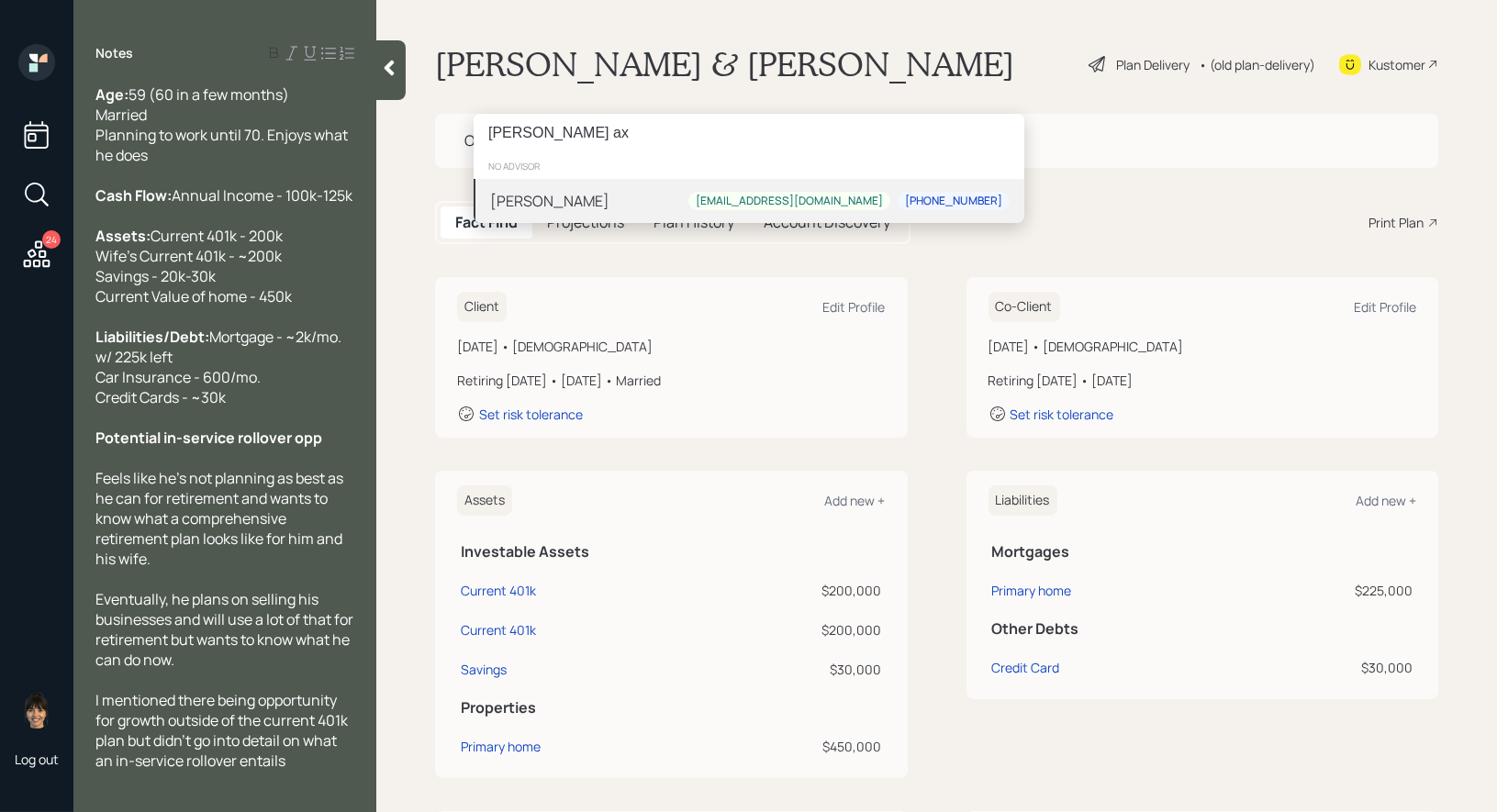
type input "[PERSON_NAME] ax"
click at [616, 201] on div "[PERSON_NAME] [EMAIL_ADDRESS][DOMAIN_NAME] [PHONE_NUMBER]" at bounding box center [748, 201] width 551 height 44
